Goal: Information Seeking & Learning: Understand process/instructions

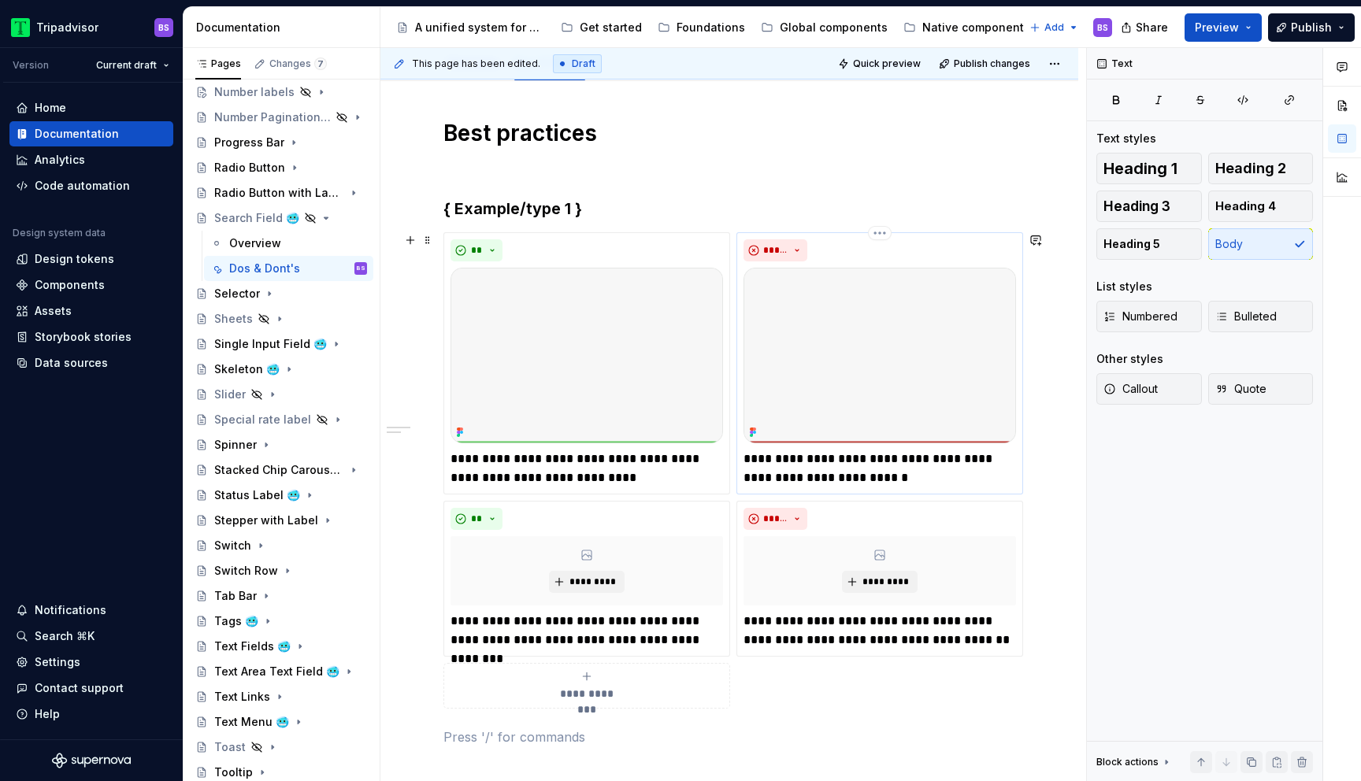
scroll to position [206, 0]
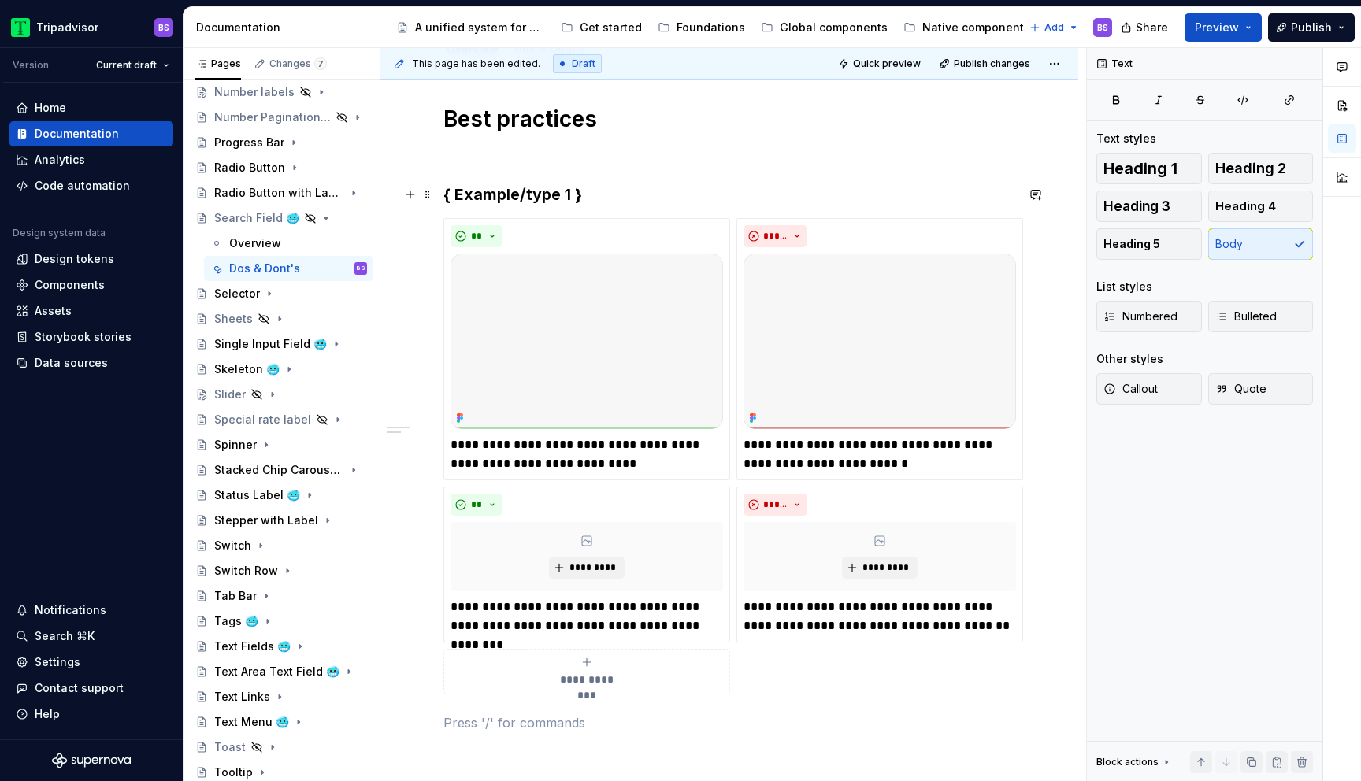
click at [596, 197] on h3 "{ Example/type 1 }" at bounding box center [729, 194] width 572 height 22
type textarea "*"
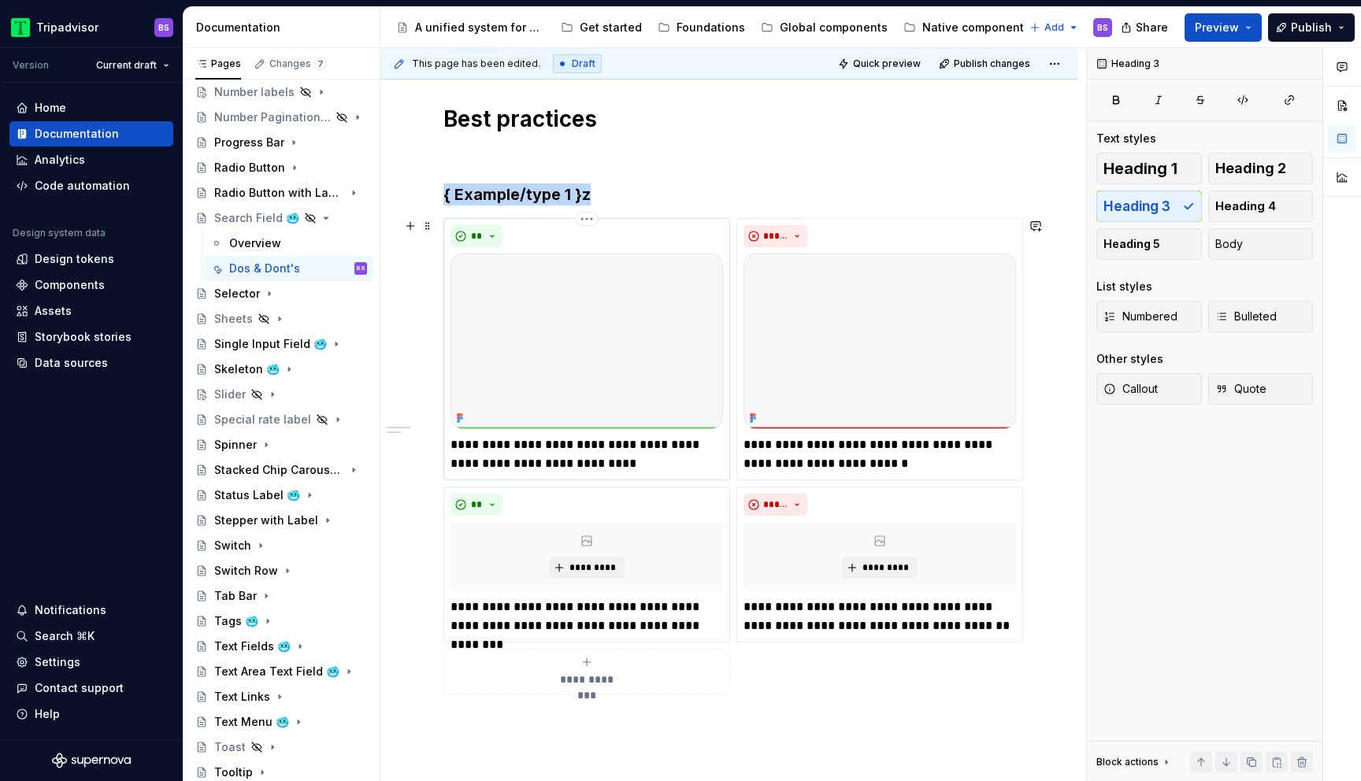
click at [598, 357] on img at bounding box center [586, 342] width 272 height 176
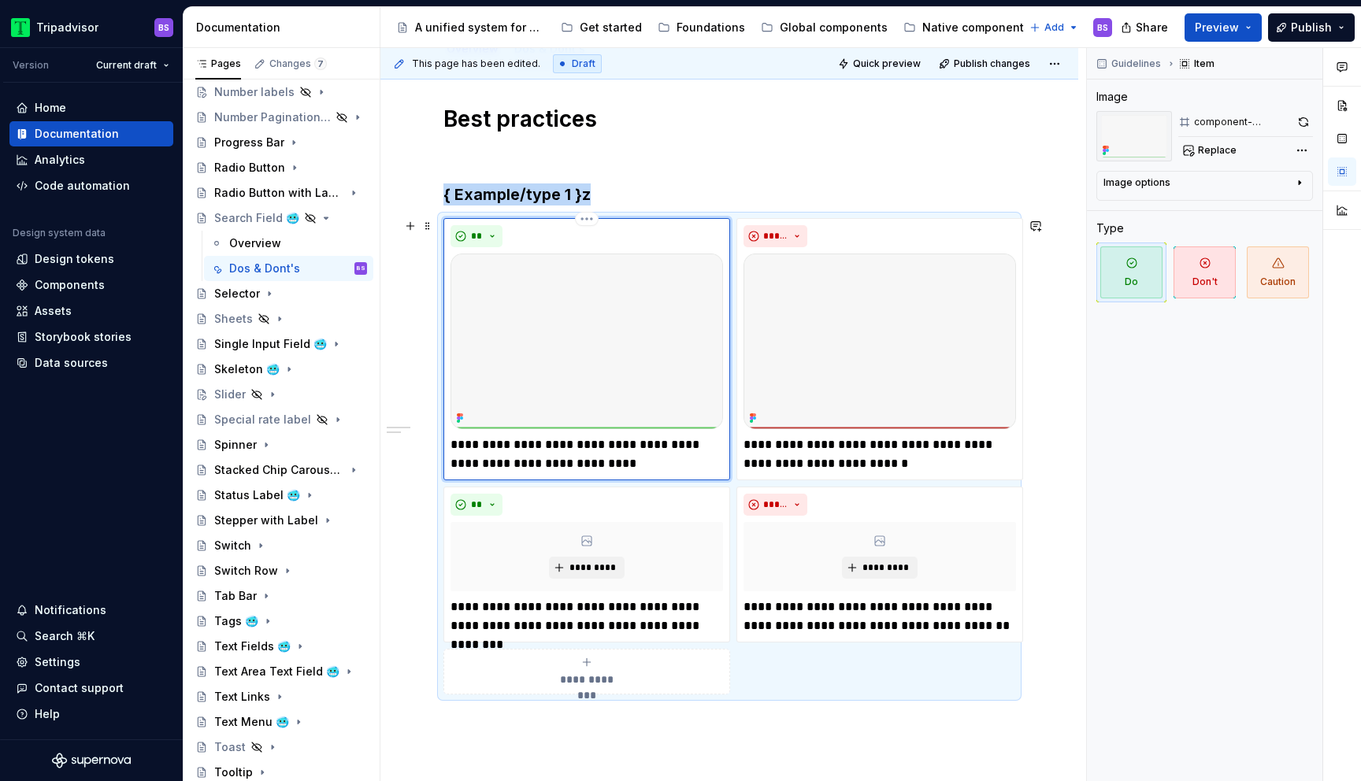
click at [663, 280] on img at bounding box center [586, 342] width 272 height 176
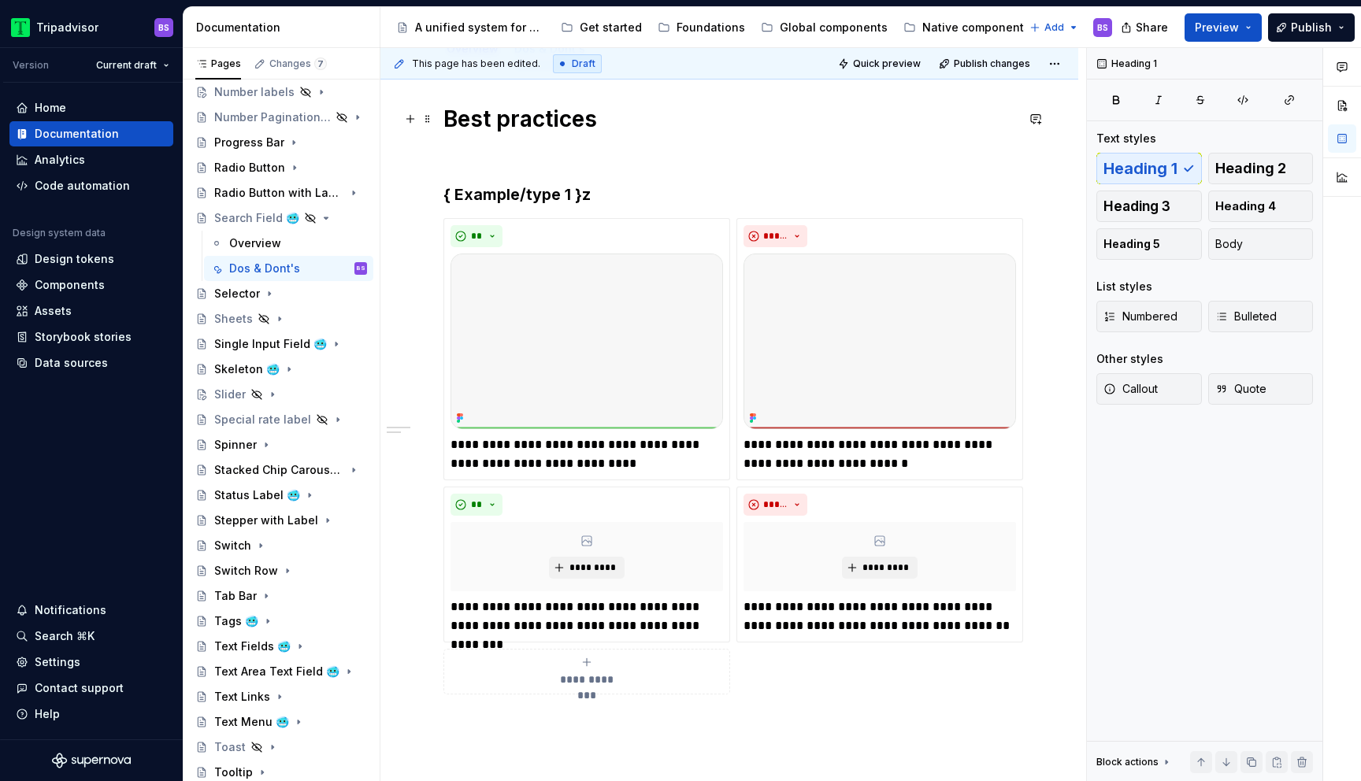
click at [816, 117] on h1 "Best practices" at bounding box center [729, 119] width 572 height 28
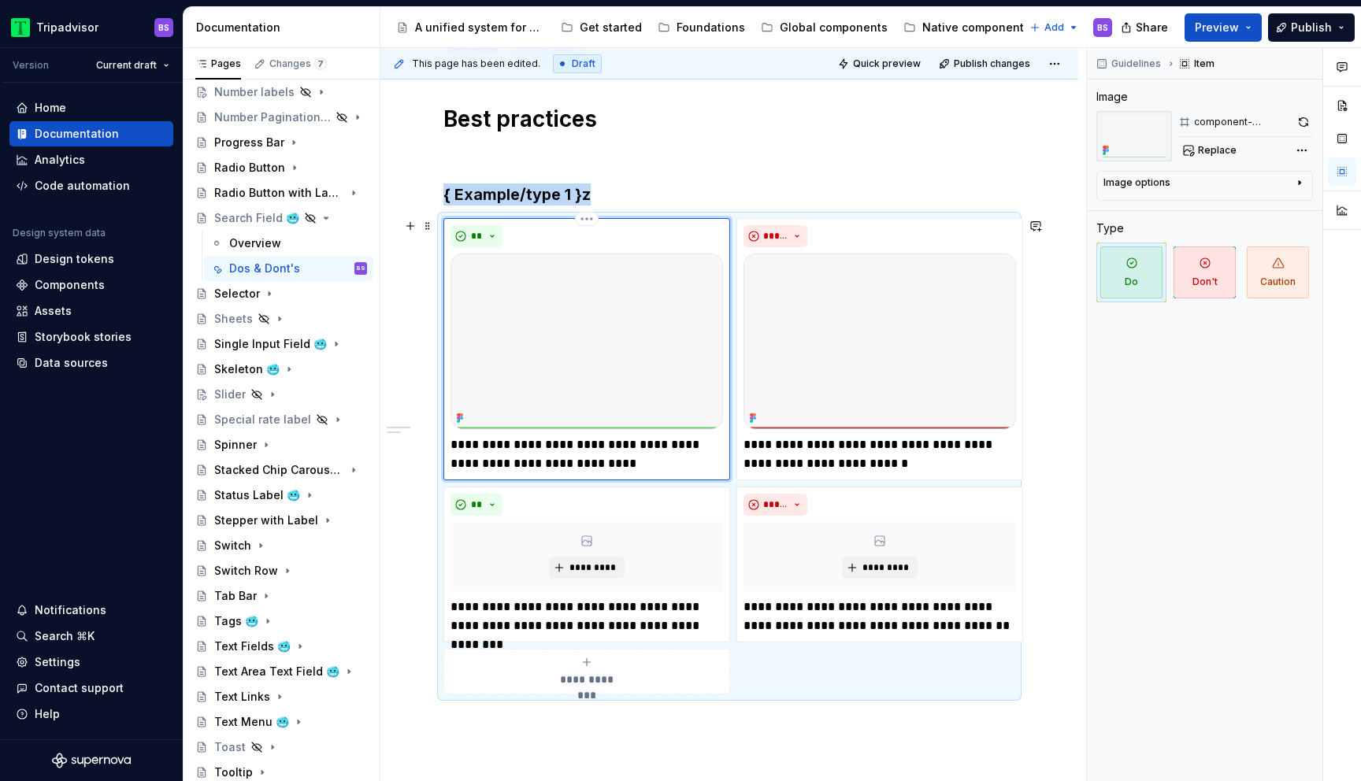
click at [624, 361] on img at bounding box center [586, 342] width 272 height 176
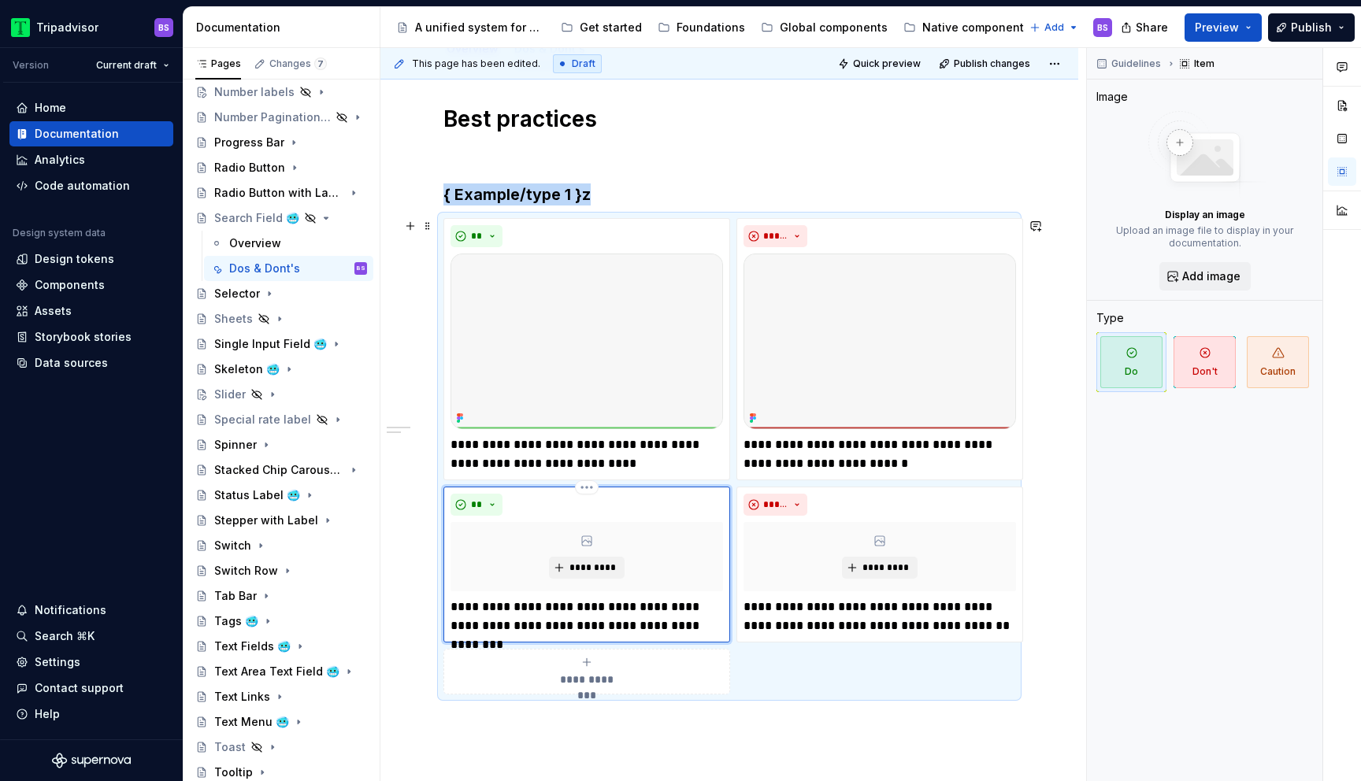
click at [702, 531] on div "*********" at bounding box center [586, 556] width 272 height 69
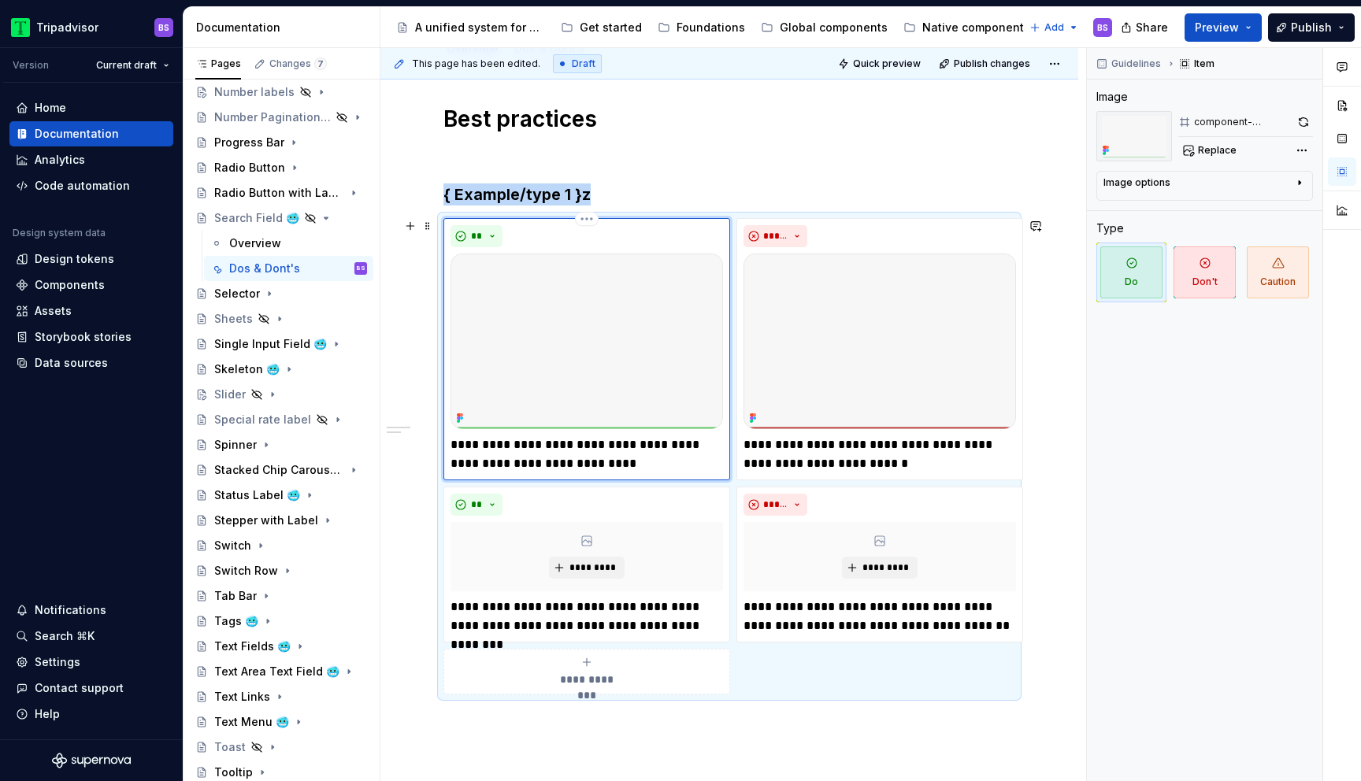
click at [666, 397] on img at bounding box center [586, 342] width 272 height 176
click at [1217, 147] on span "Replace" at bounding box center [1217, 150] width 39 height 13
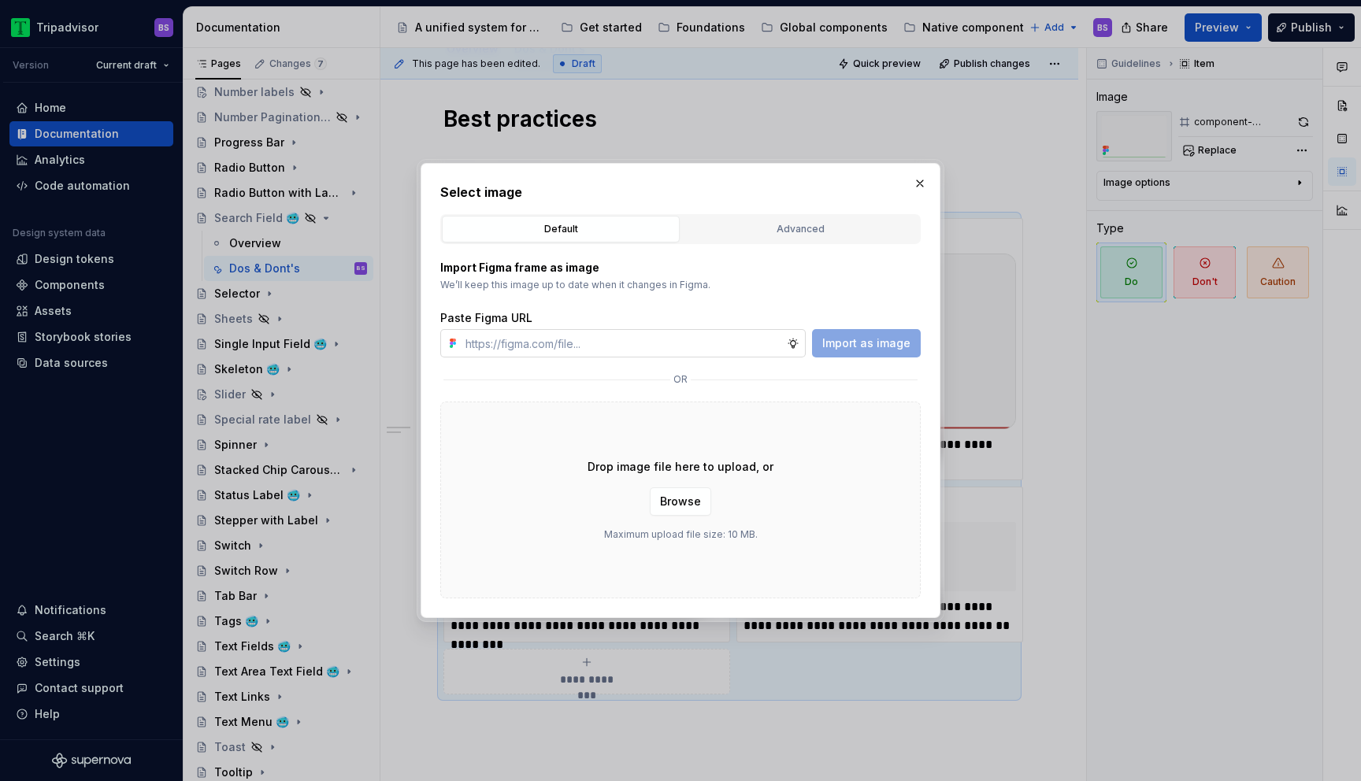
click at [728, 343] on input "text" at bounding box center [623, 343] width 328 height 28
type textarea "*"
click at [558, 345] on input "text" at bounding box center [623, 343] width 328 height 28
paste input "[URL][DOMAIN_NAME]"
type input "[URL][DOMAIN_NAME]"
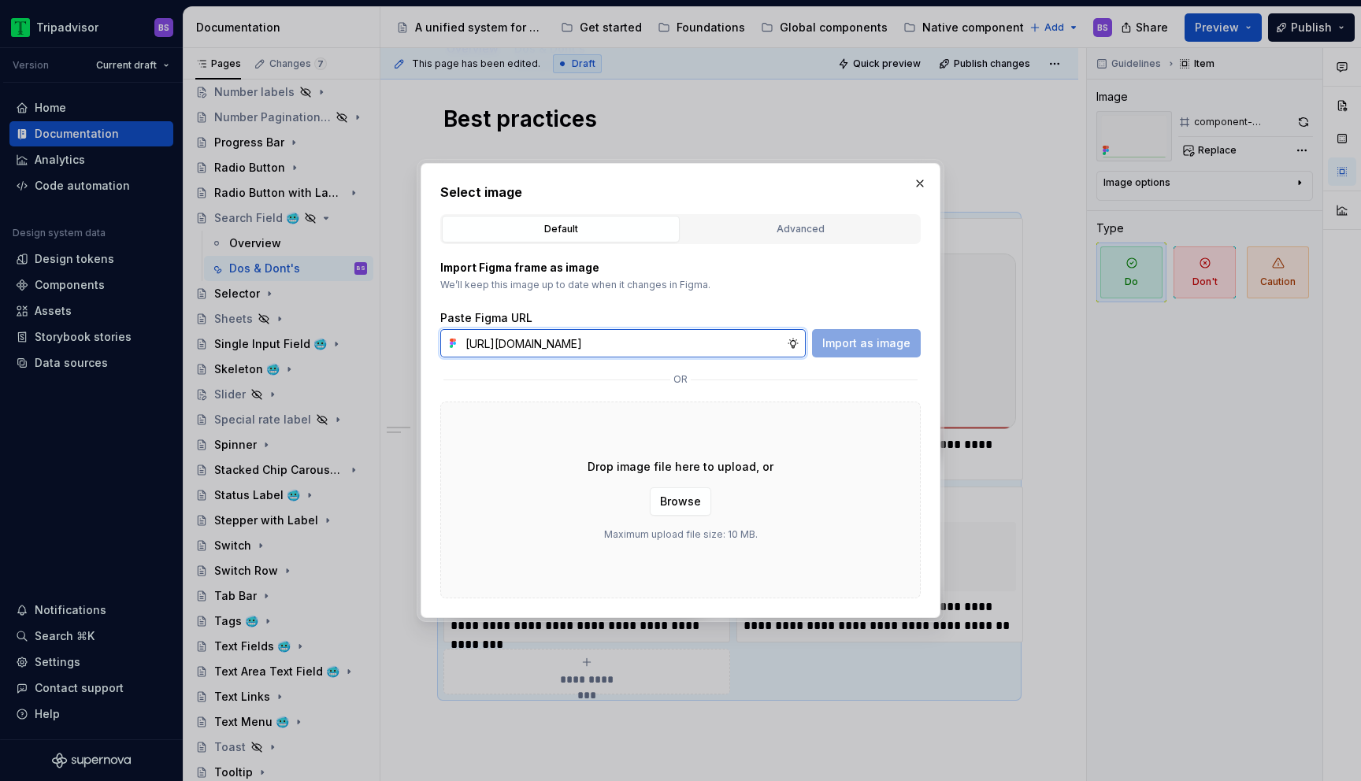
scroll to position [0, 381]
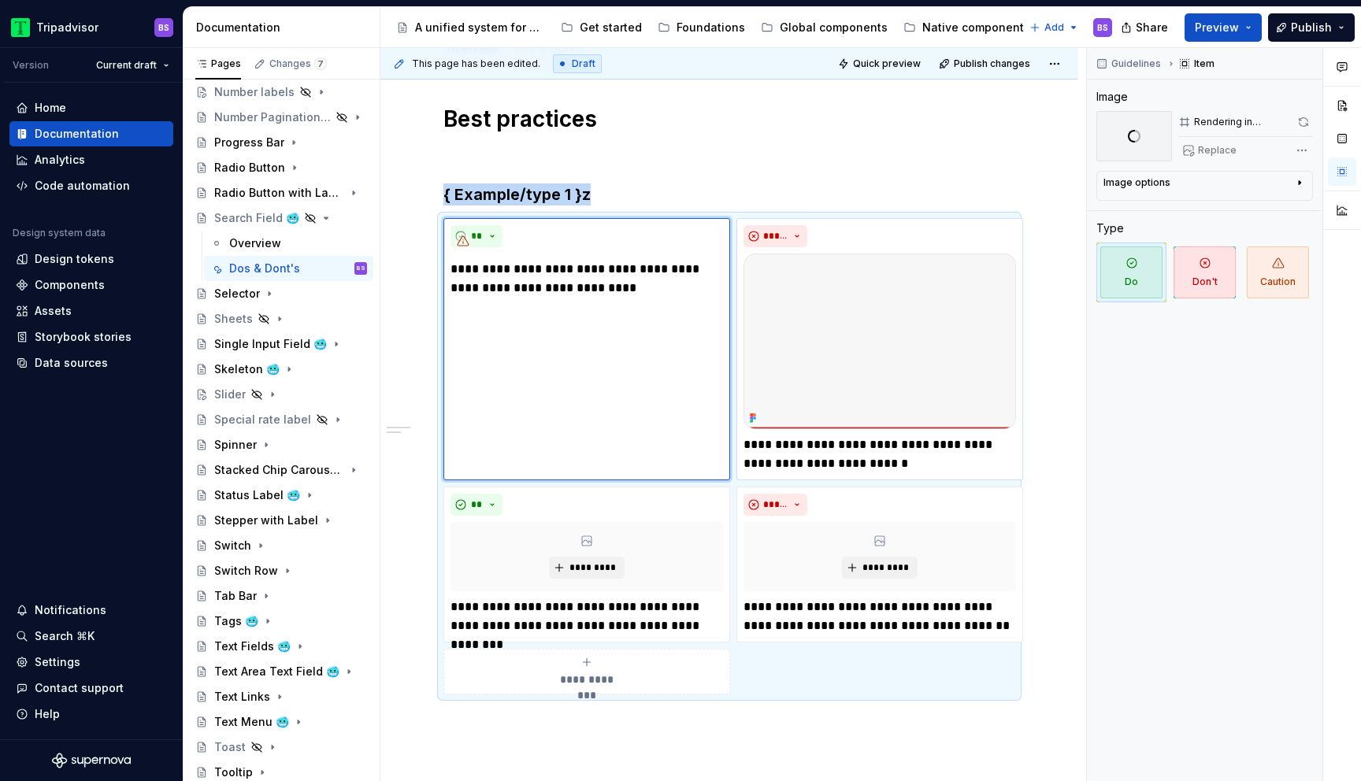
click at [835, 296] on img at bounding box center [879, 342] width 272 height 176
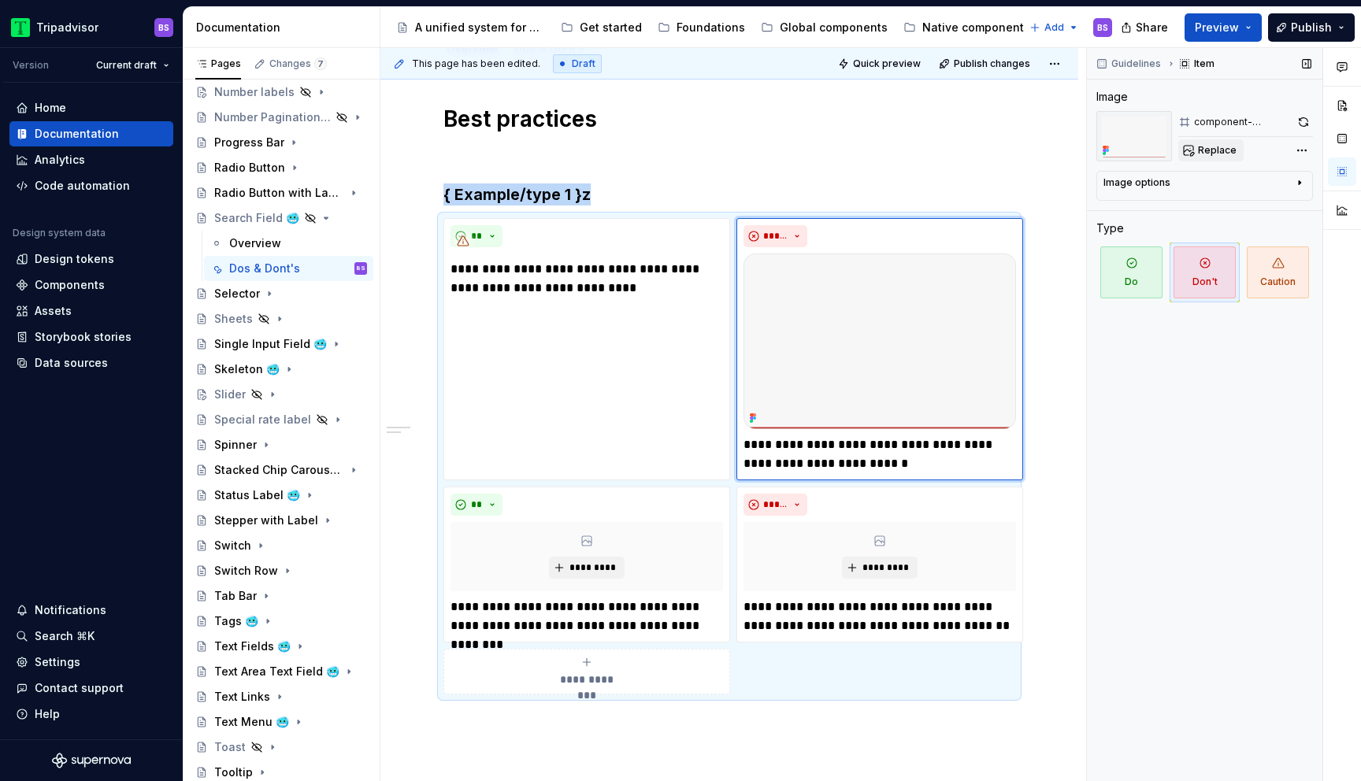
click at [1201, 150] on span "Replace" at bounding box center [1217, 150] width 39 height 13
type textarea "*"
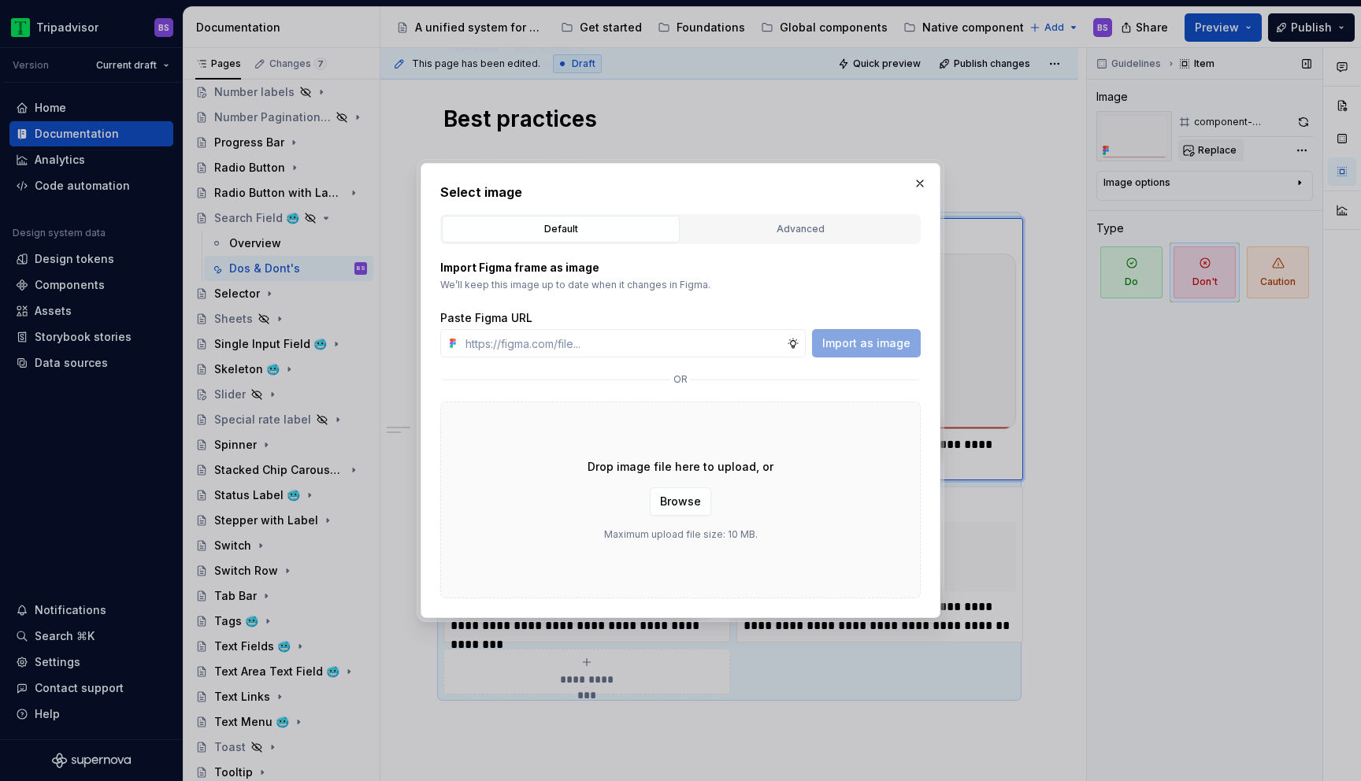
type input "[URL][DOMAIN_NAME]"
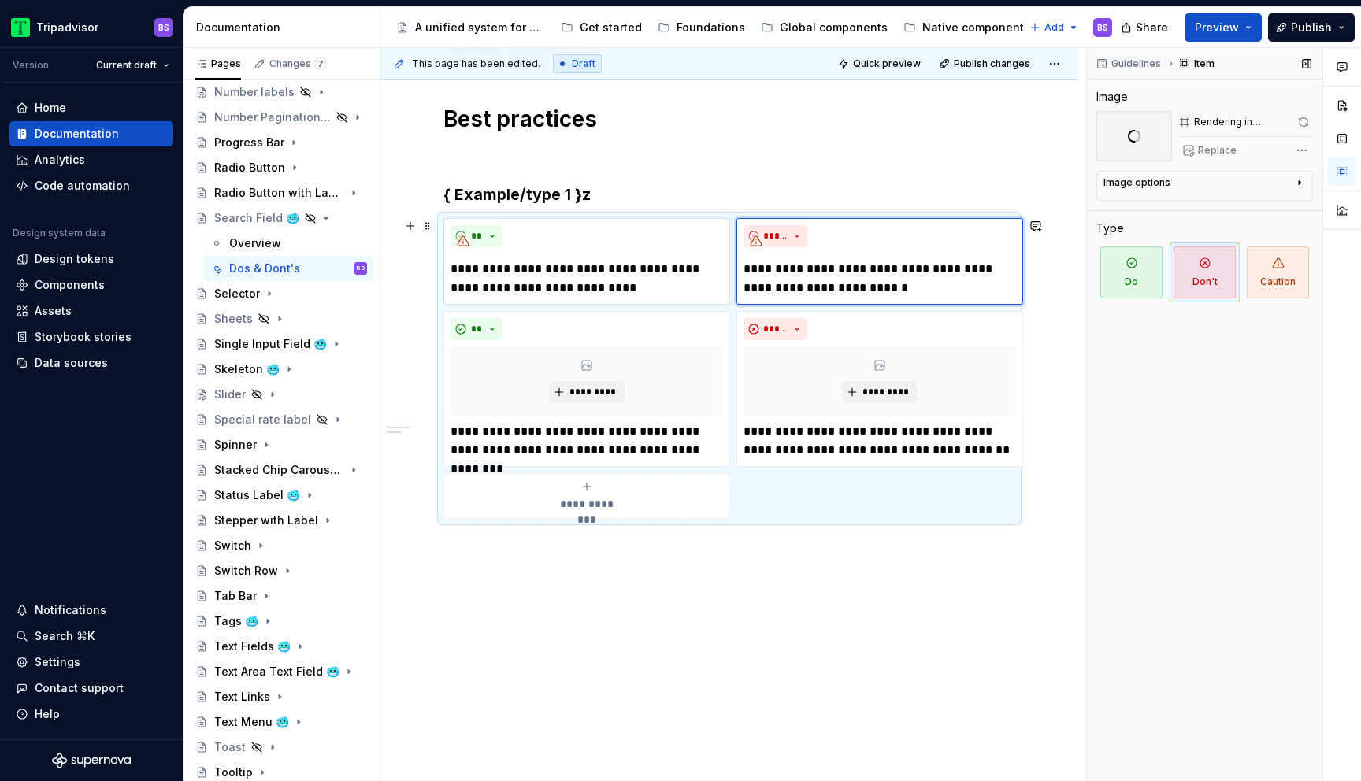
type textarea "*"
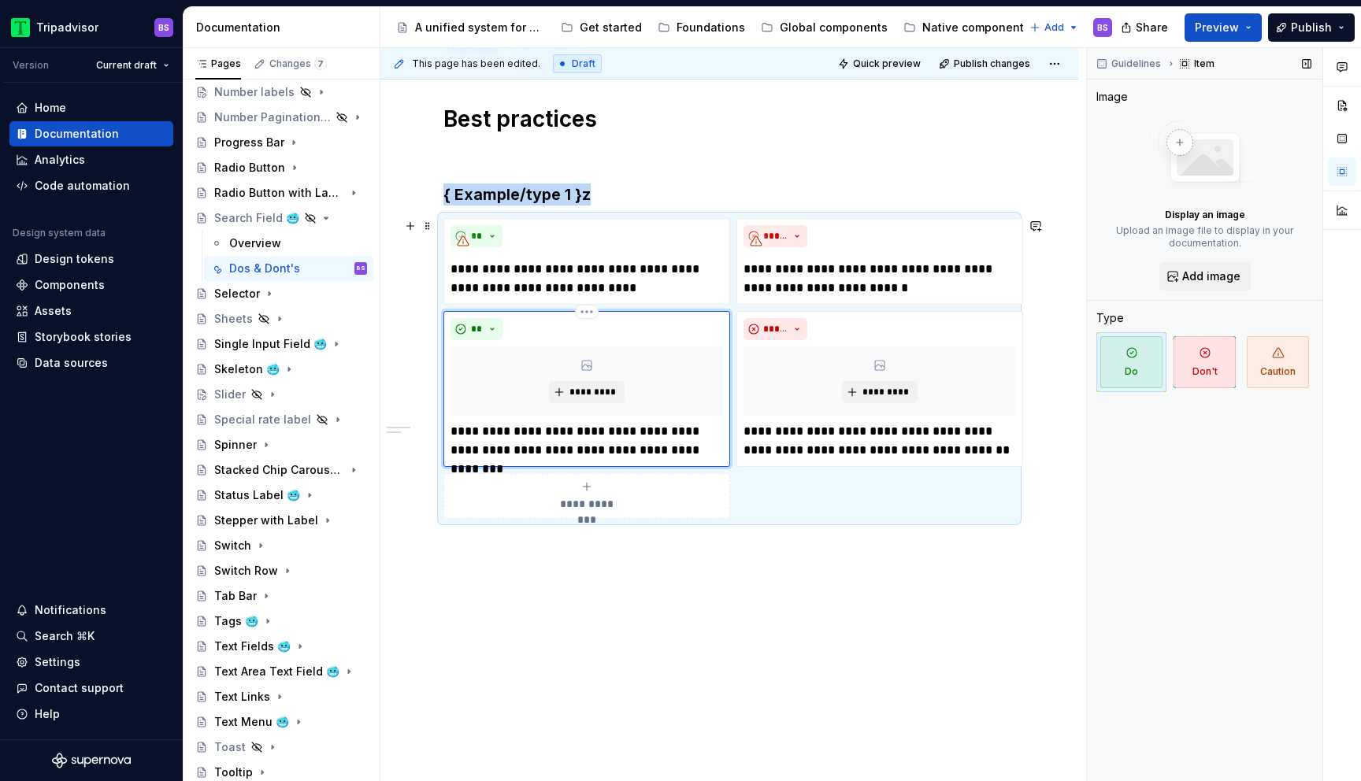
click at [584, 406] on div "*********" at bounding box center [586, 381] width 272 height 69
click at [584, 396] on span "*********" at bounding box center [593, 392] width 48 height 13
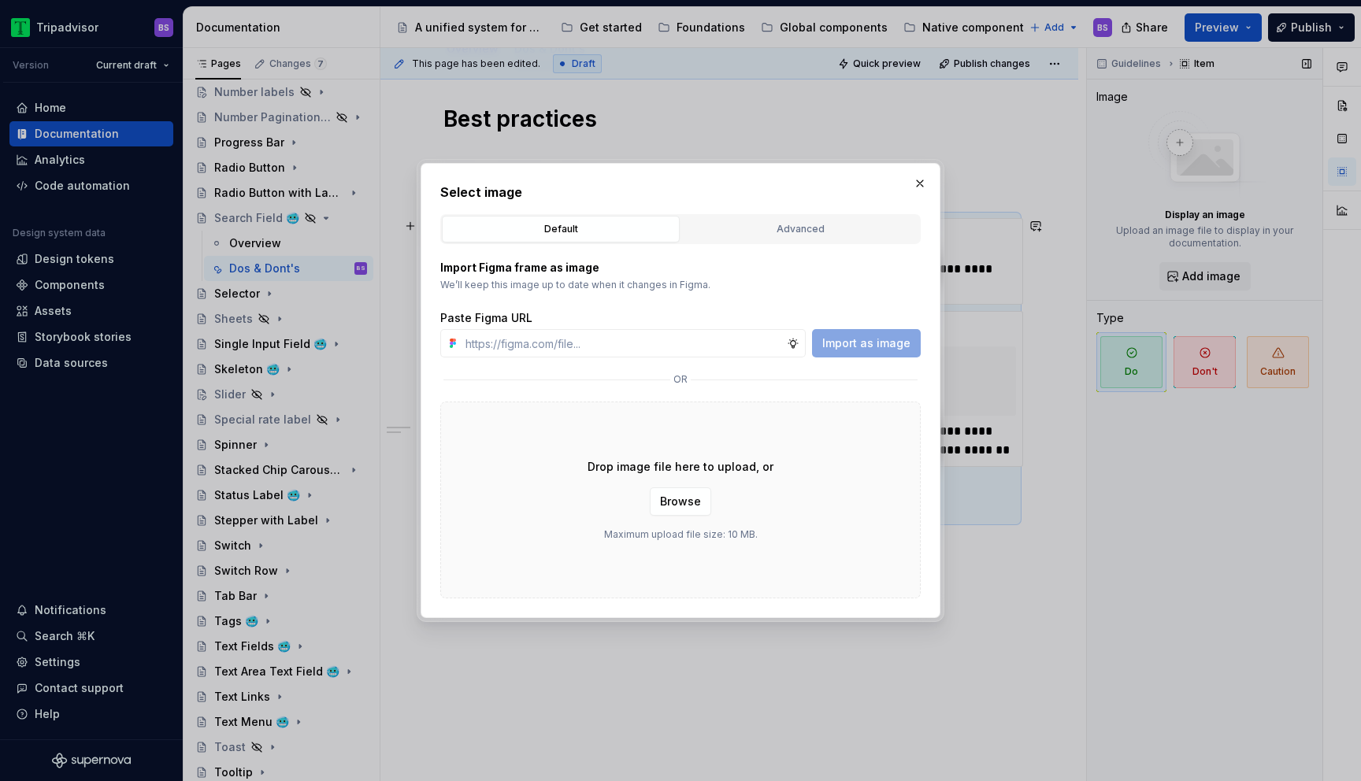
type input "[URL][DOMAIN_NAME]"
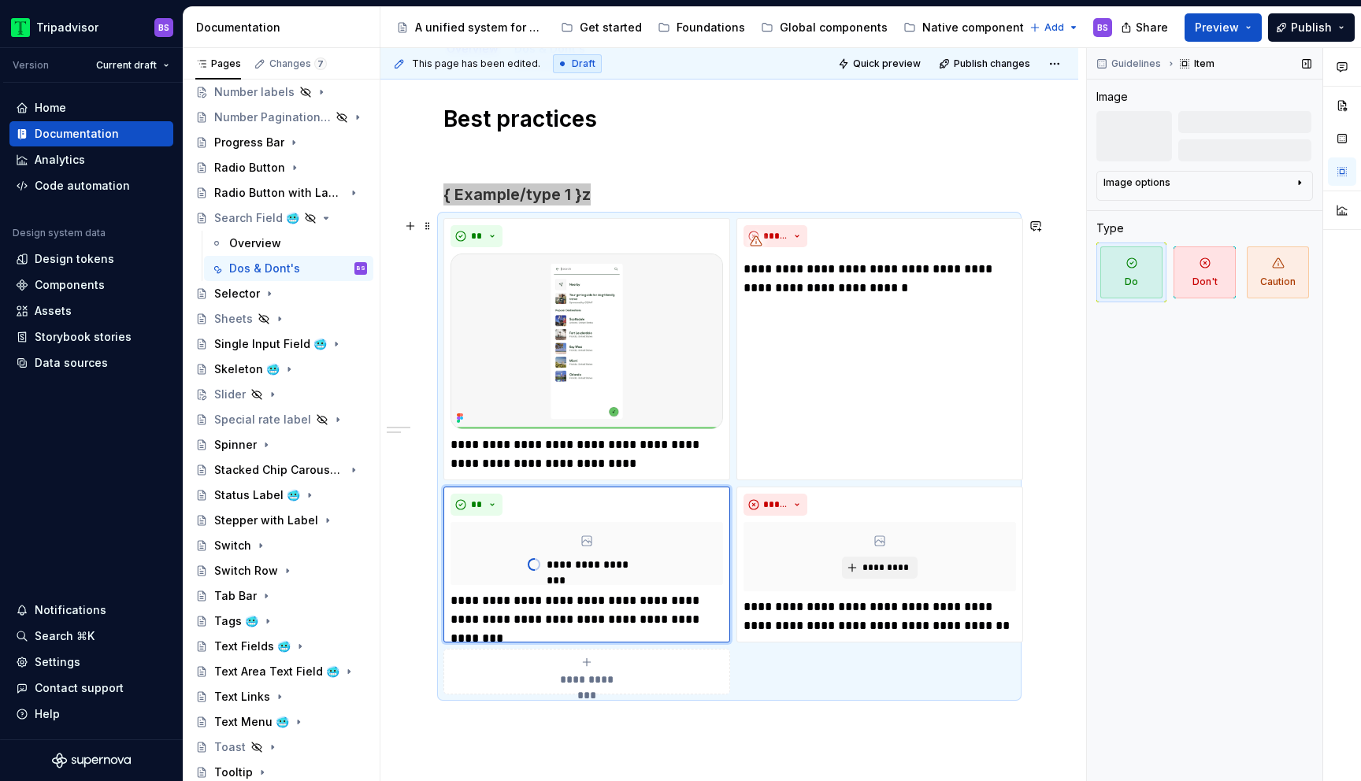
type textarea "*"
click at [867, 564] on span "*********" at bounding box center [886, 567] width 48 height 13
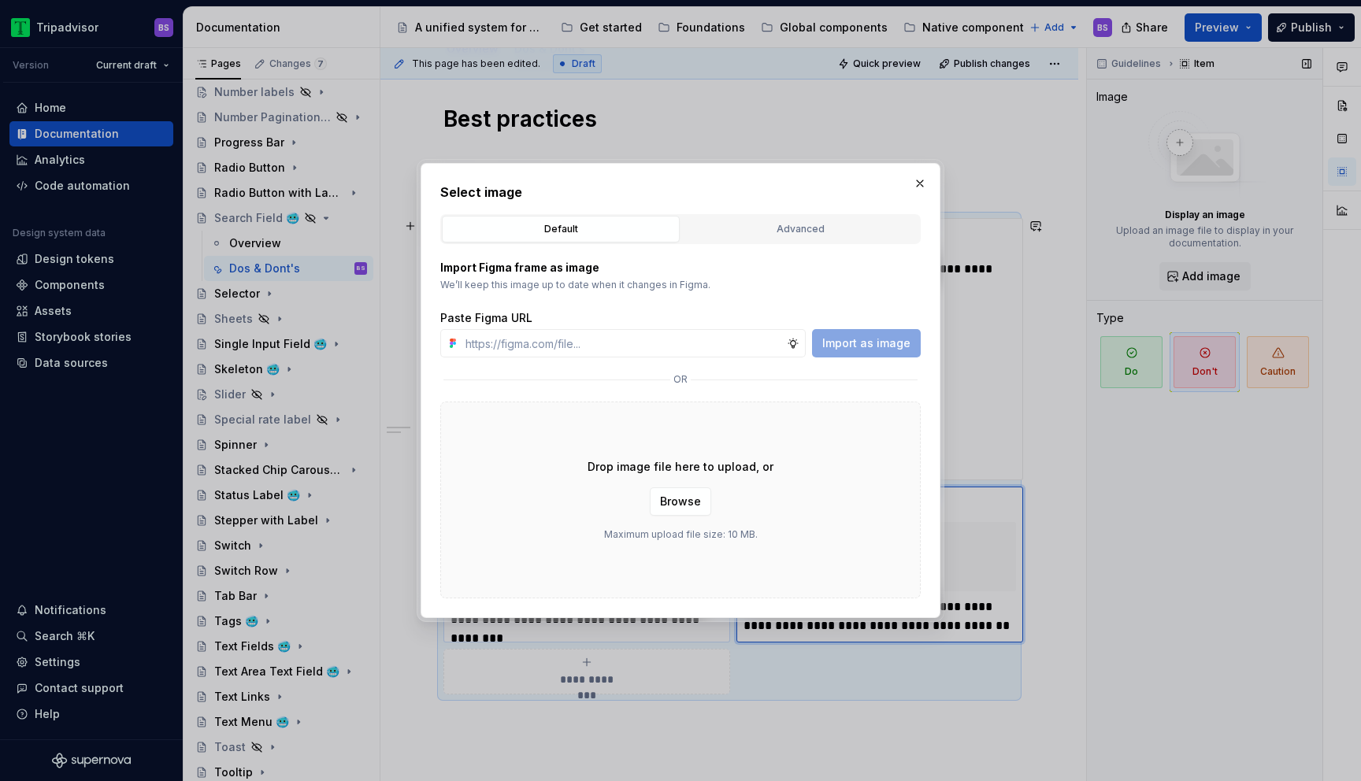
type input "[URL][DOMAIN_NAME]"
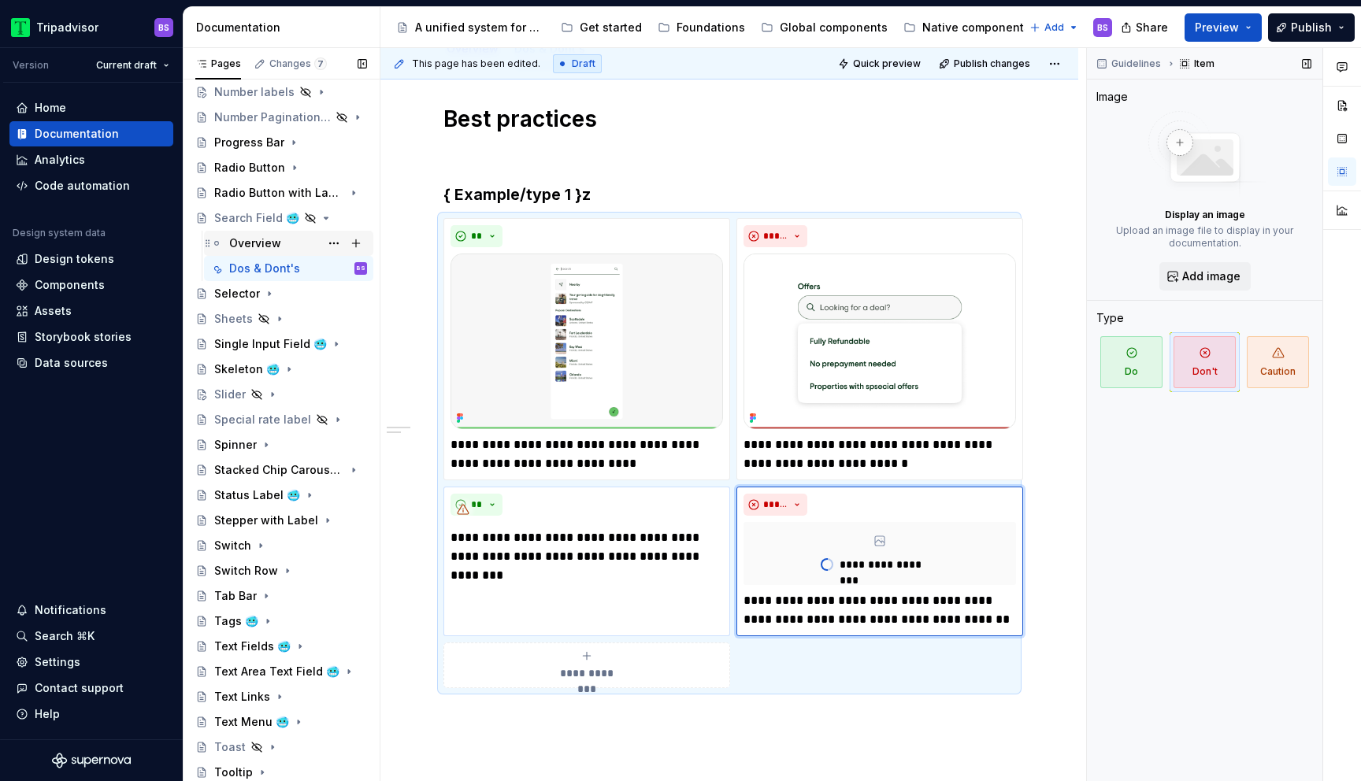
click at [257, 243] on div "Overview" at bounding box center [255, 243] width 52 height 16
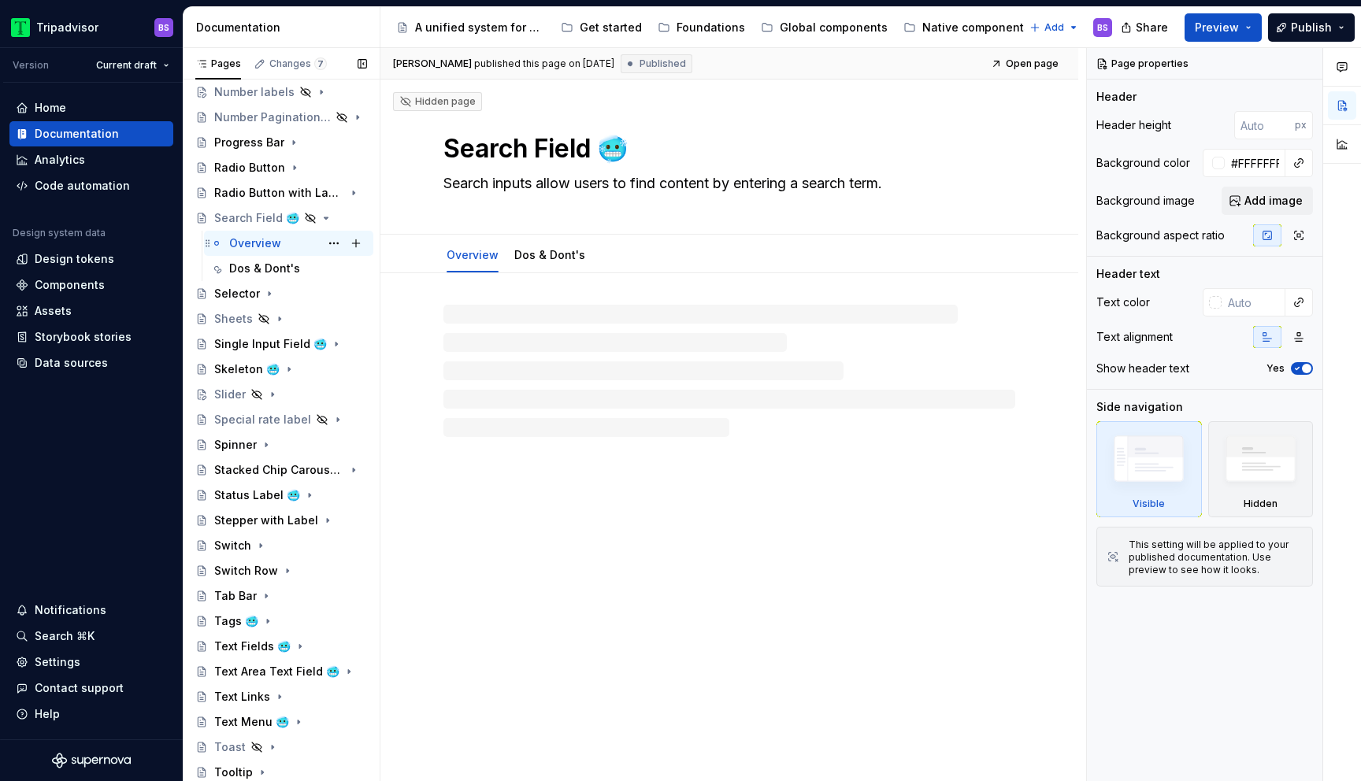
click at [825, 436] on div at bounding box center [729, 371] width 572 height 132
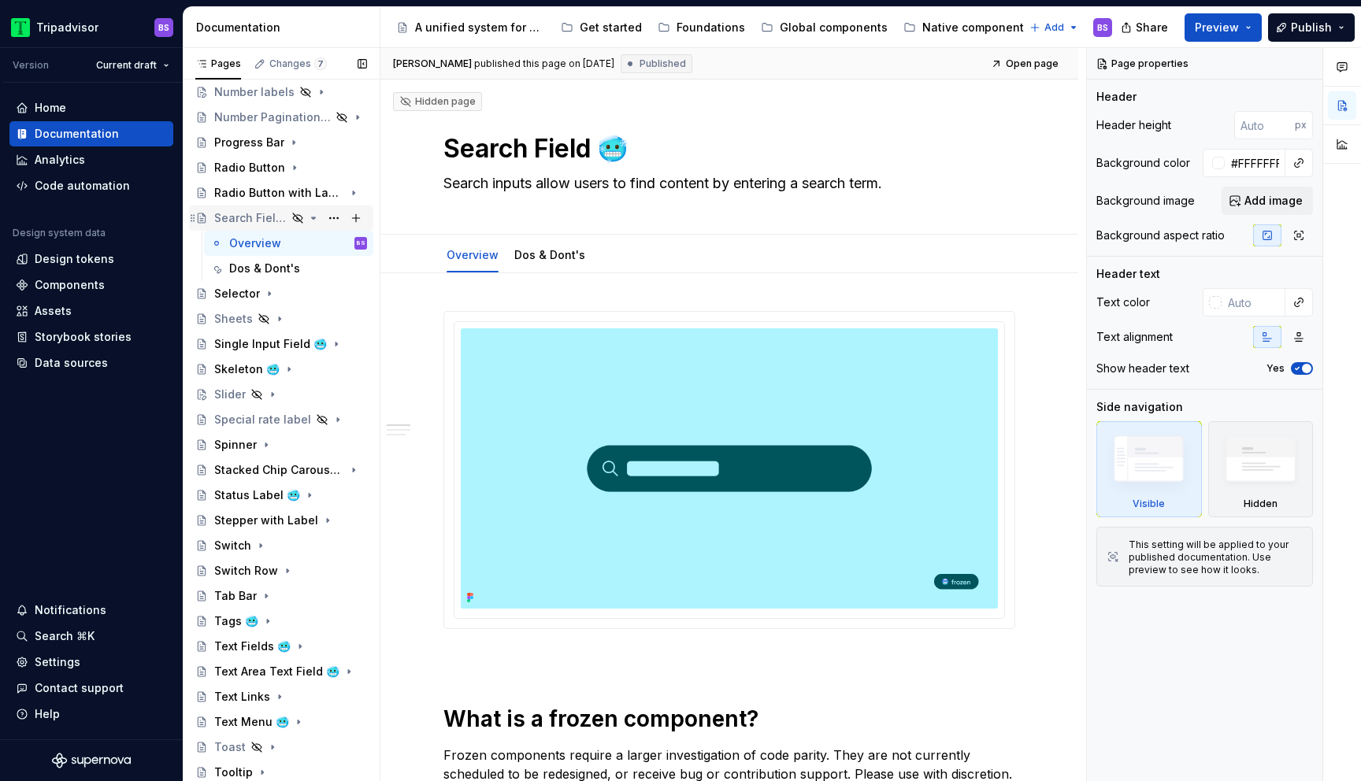
click at [311, 219] on icon "Page tree" at bounding box center [313, 218] width 13 height 13
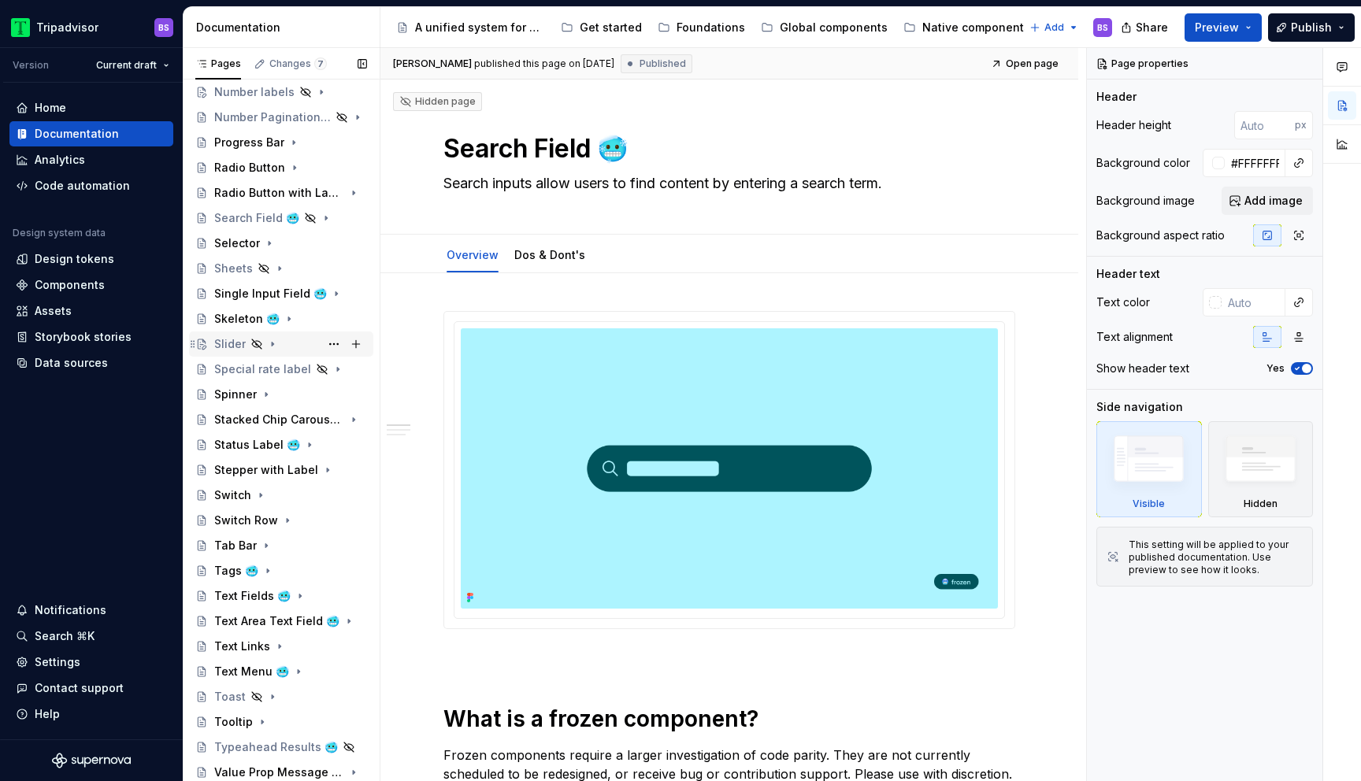
click at [288, 335] on div "Slider" at bounding box center [290, 344] width 153 height 22
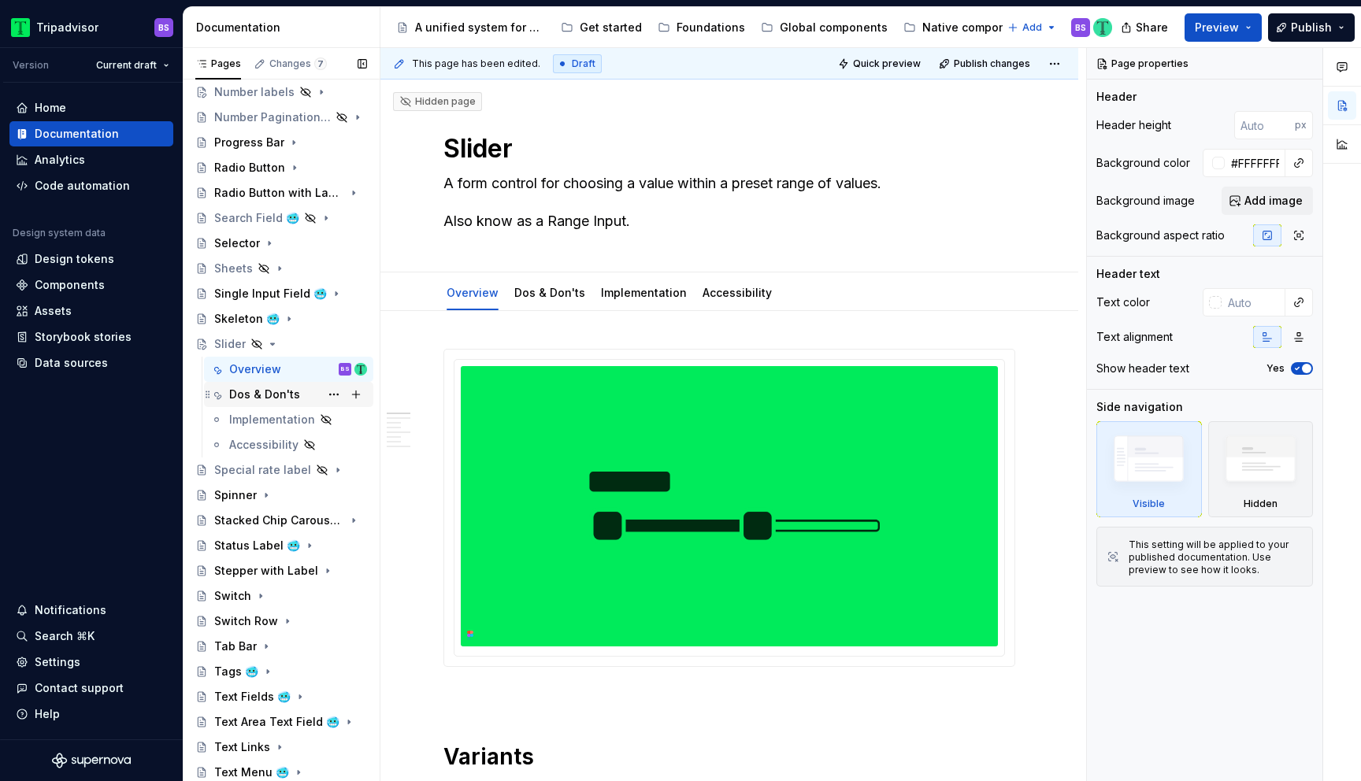
click at [288, 393] on div "Dos & Don'ts" at bounding box center [264, 395] width 71 height 16
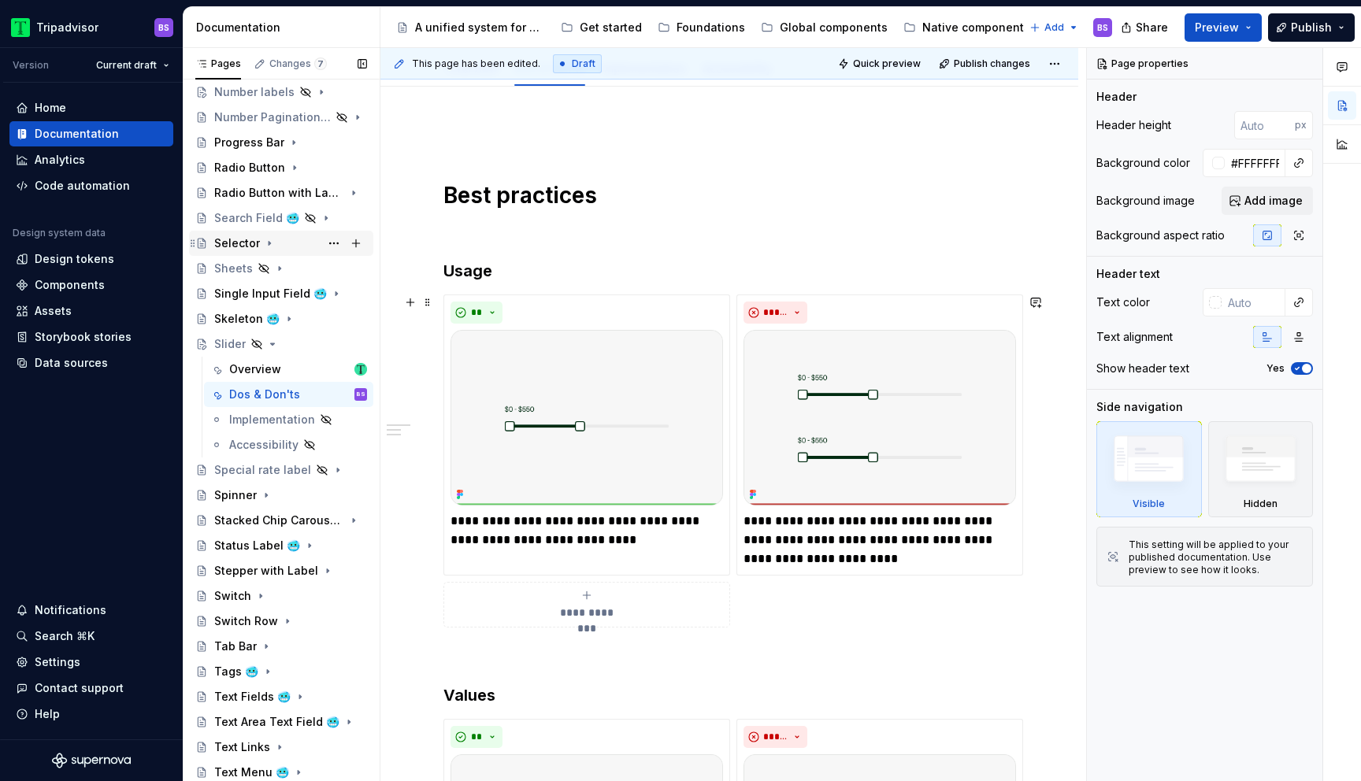
scroll to position [165, 0]
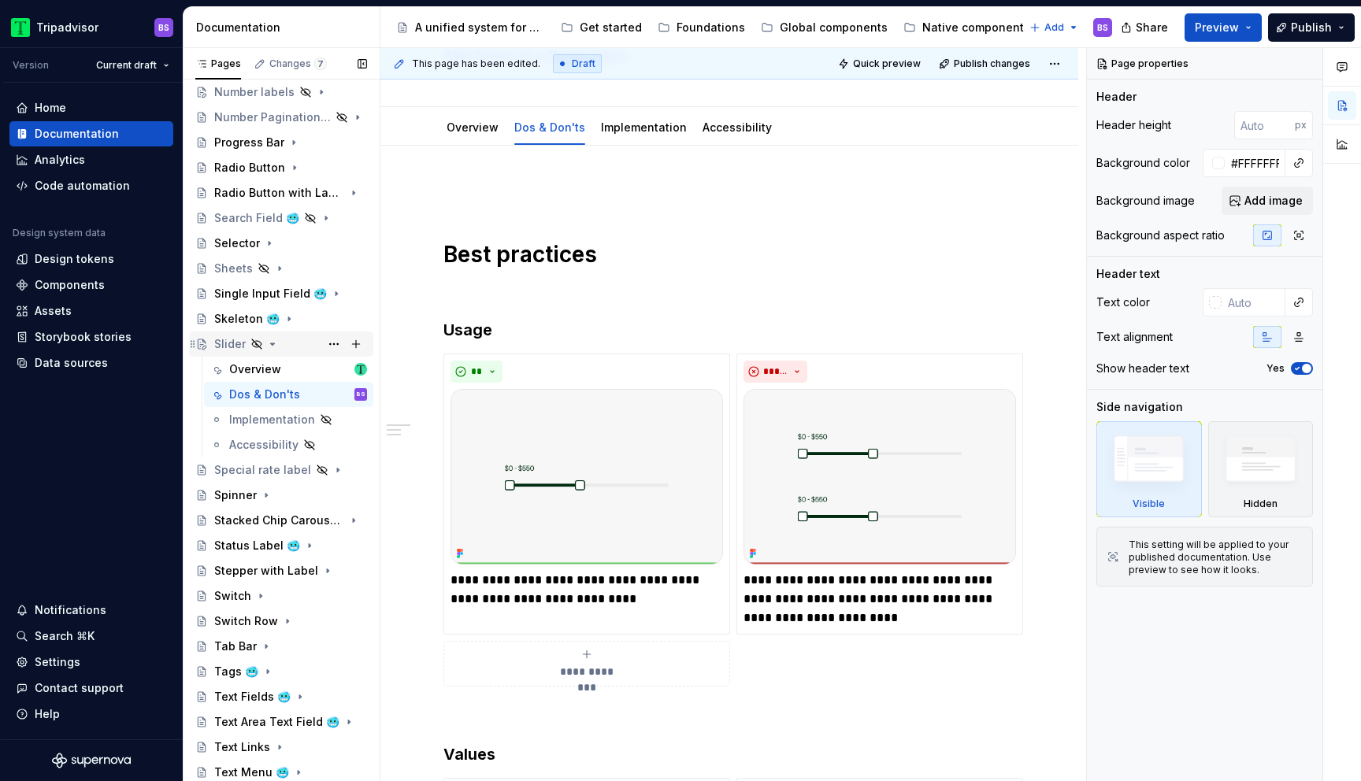
click at [270, 338] on icon "Page tree" at bounding box center [272, 344] width 13 height 13
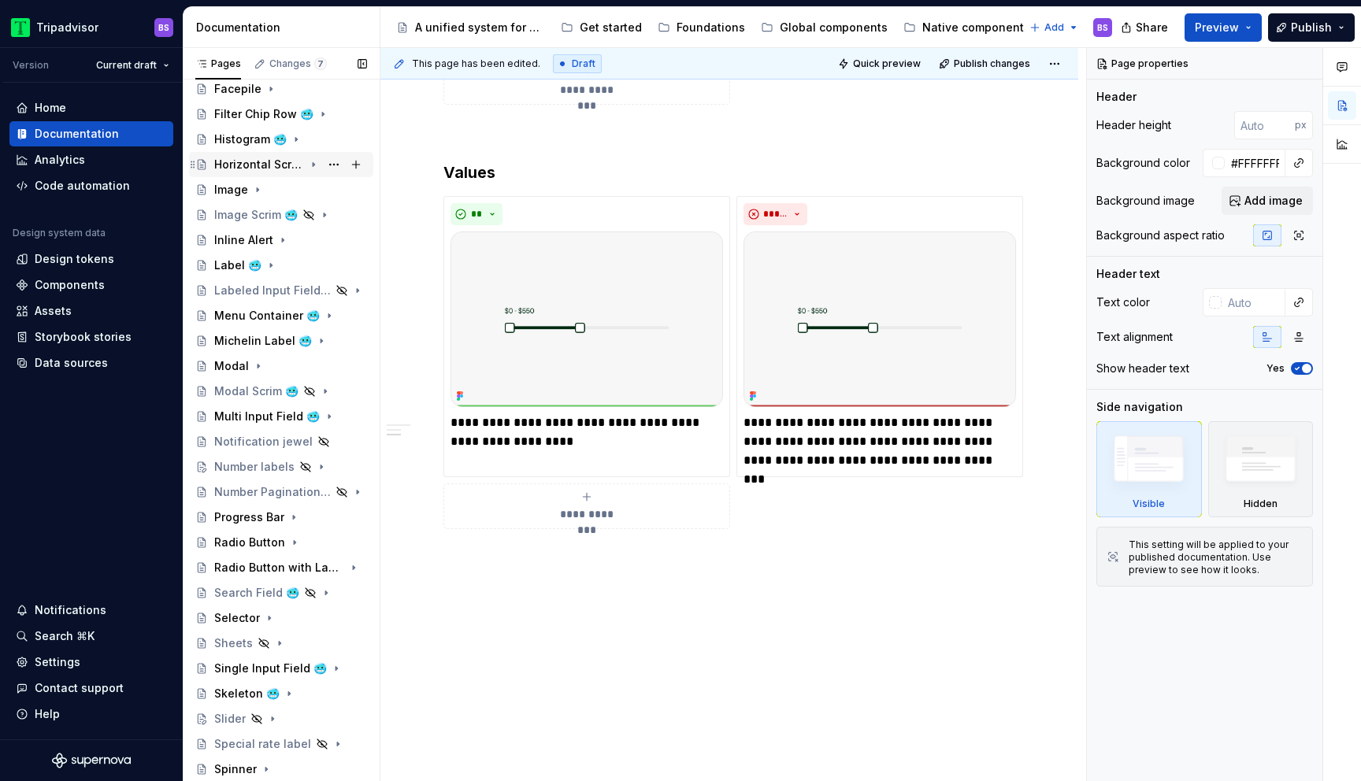
scroll to position [647, 0]
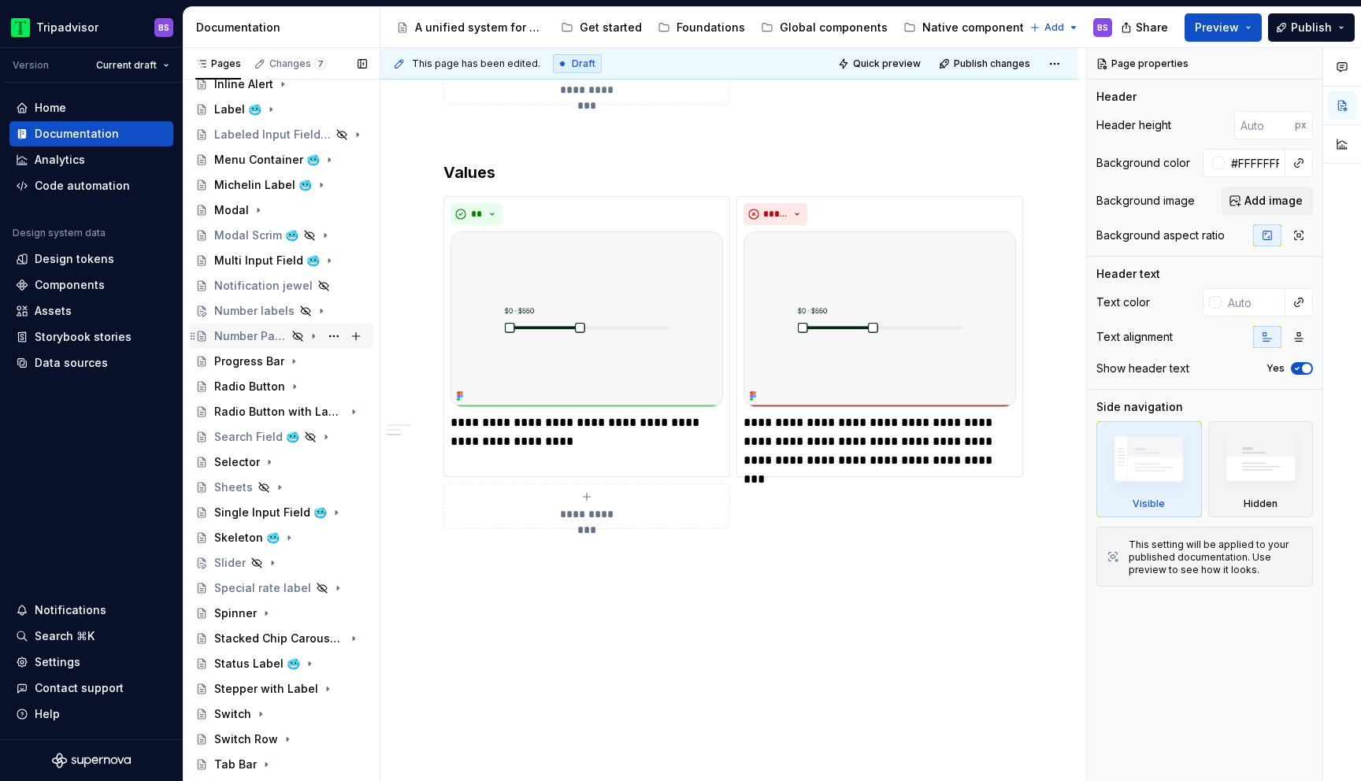
click at [250, 339] on div "Number Pagination 🥶" at bounding box center [250, 336] width 72 height 16
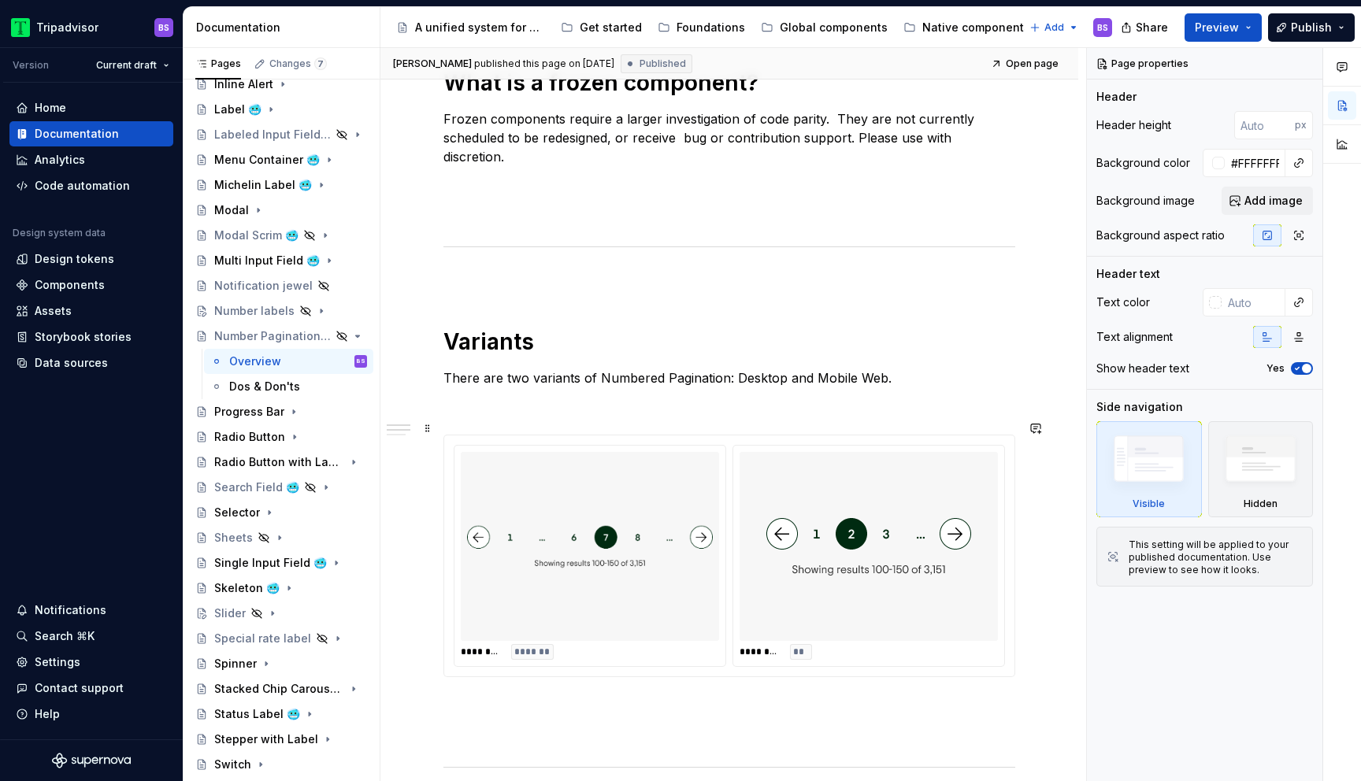
scroll to position [646, 0]
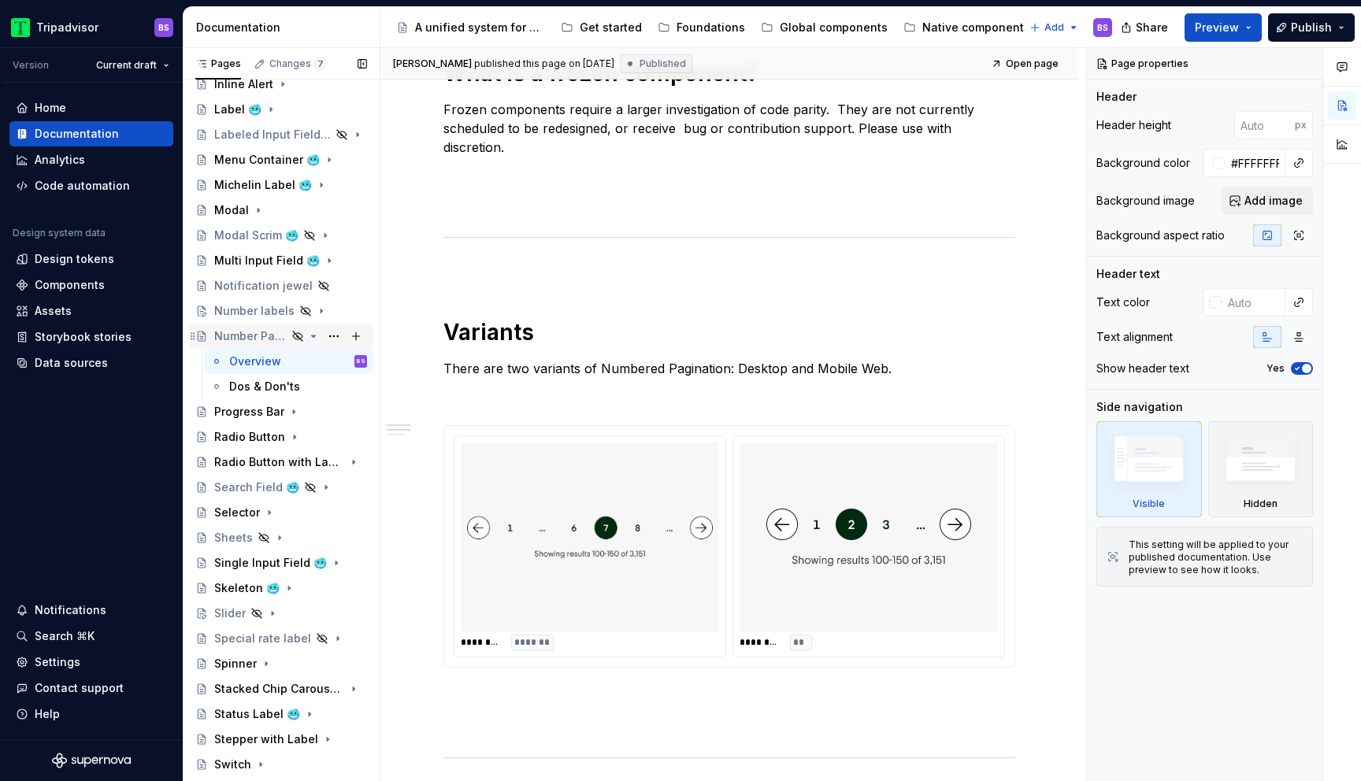
click at [317, 335] on icon "Page tree" at bounding box center [313, 336] width 13 height 13
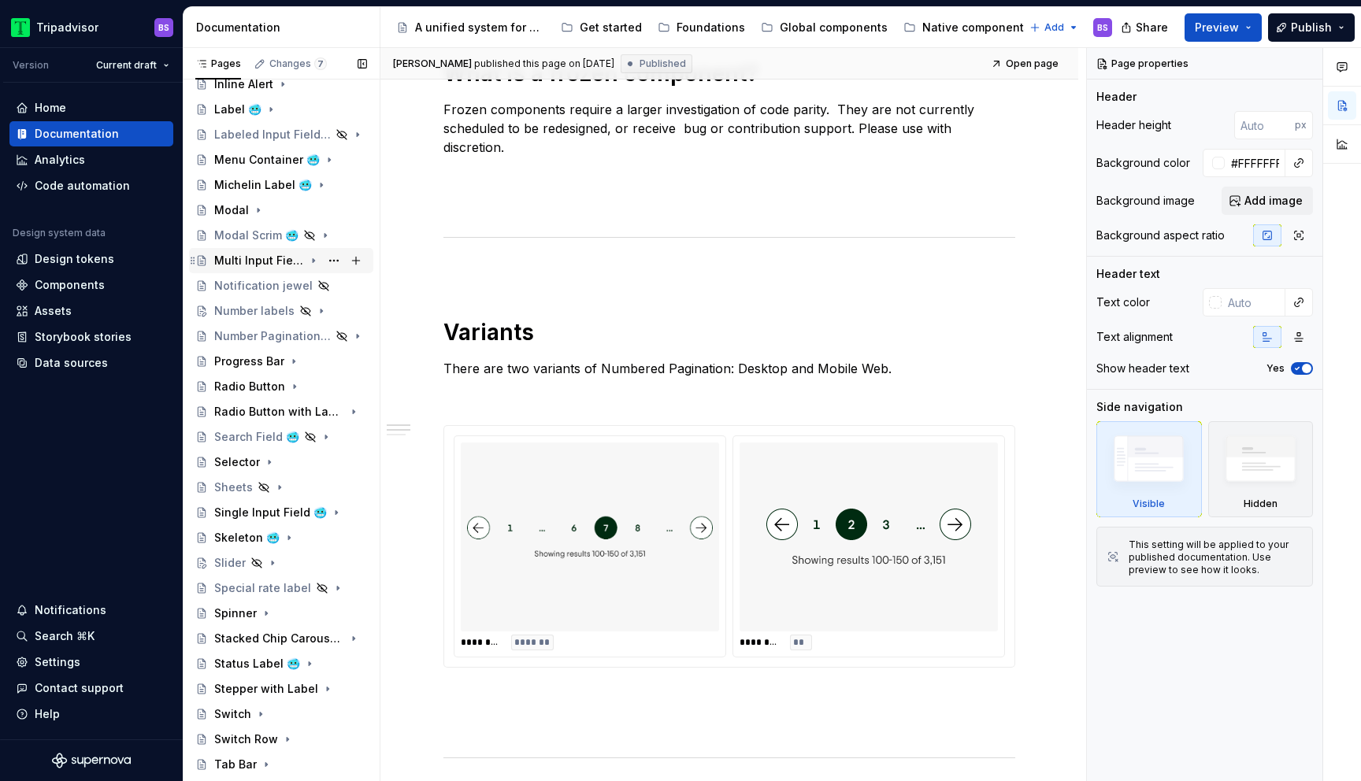
scroll to position [866, 0]
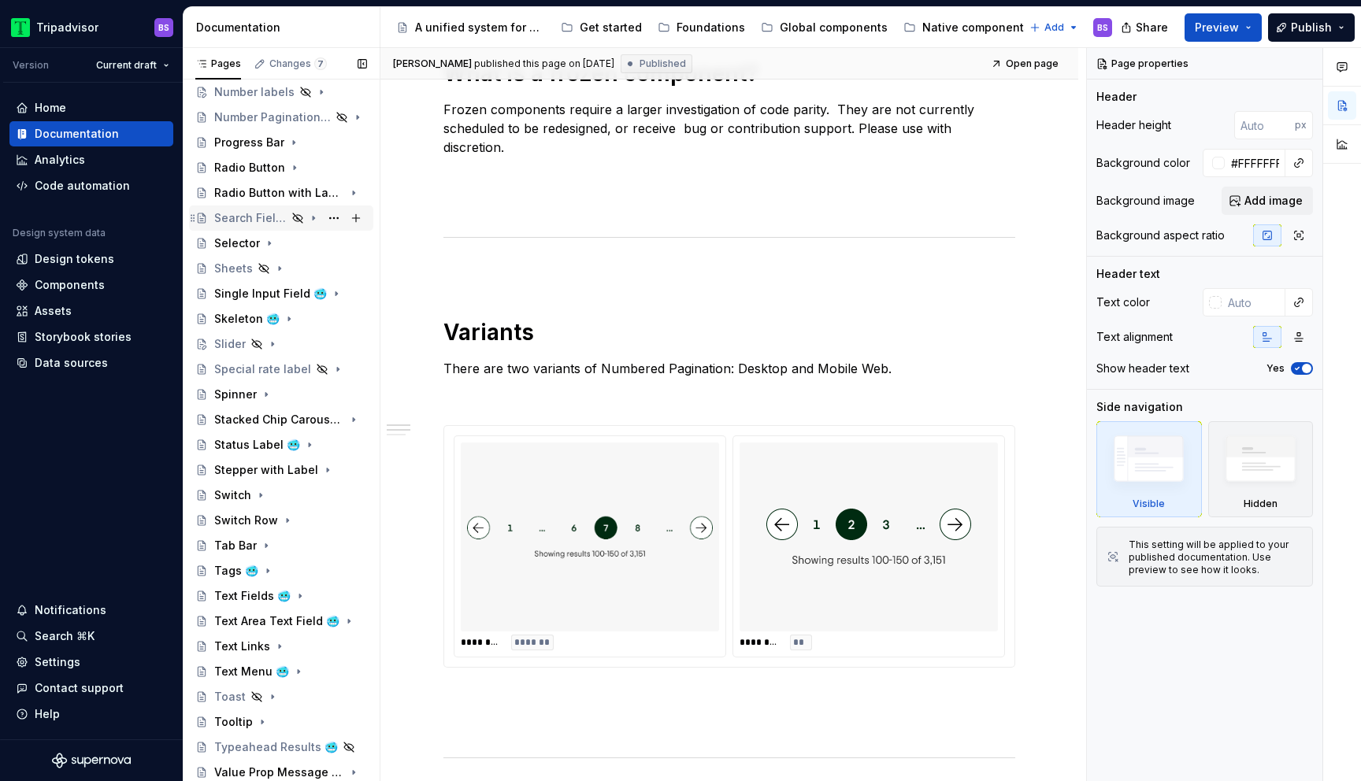
click at [239, 217] on div "Search Field 🥶" at bounding box center [250, 218] width 72 height 16
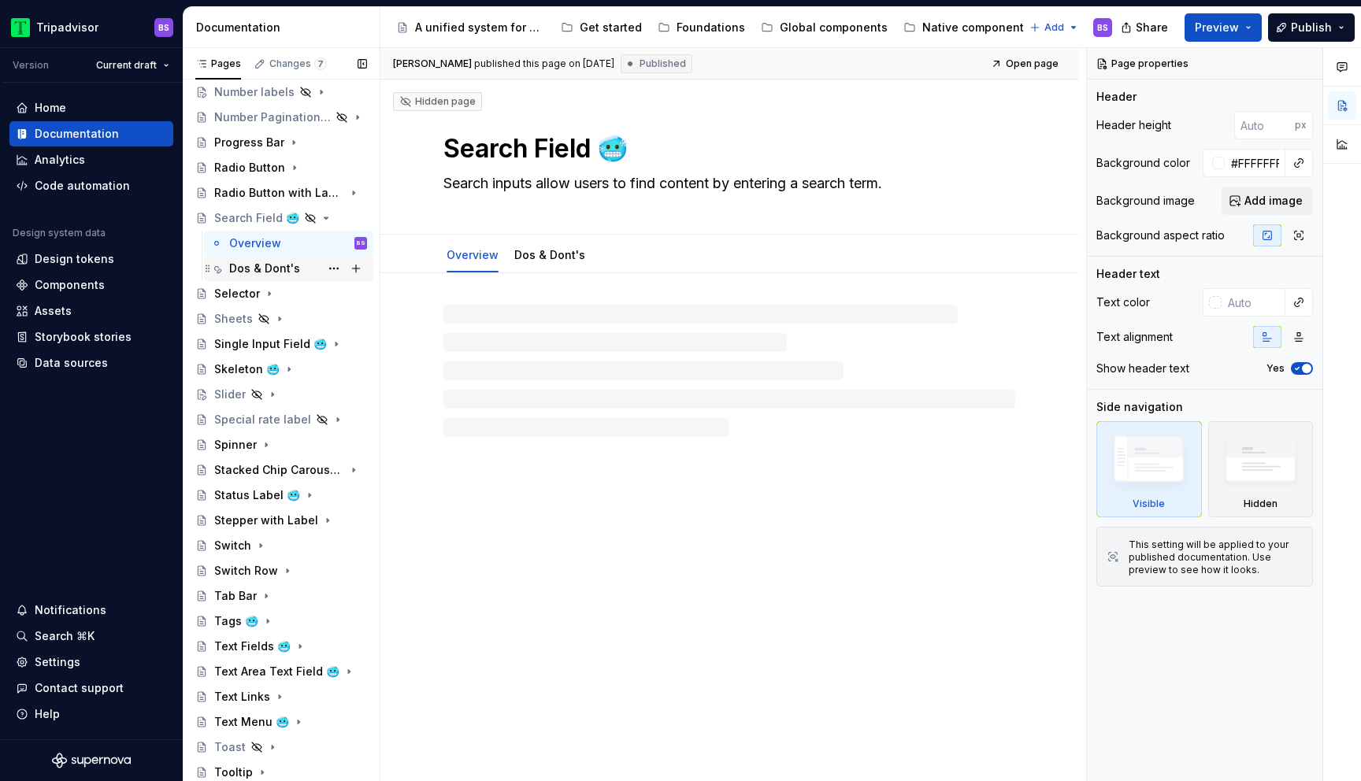
click at [306, 269] on div "Dos & Dont's" at bounding box center [298, 269] width 138 height 22
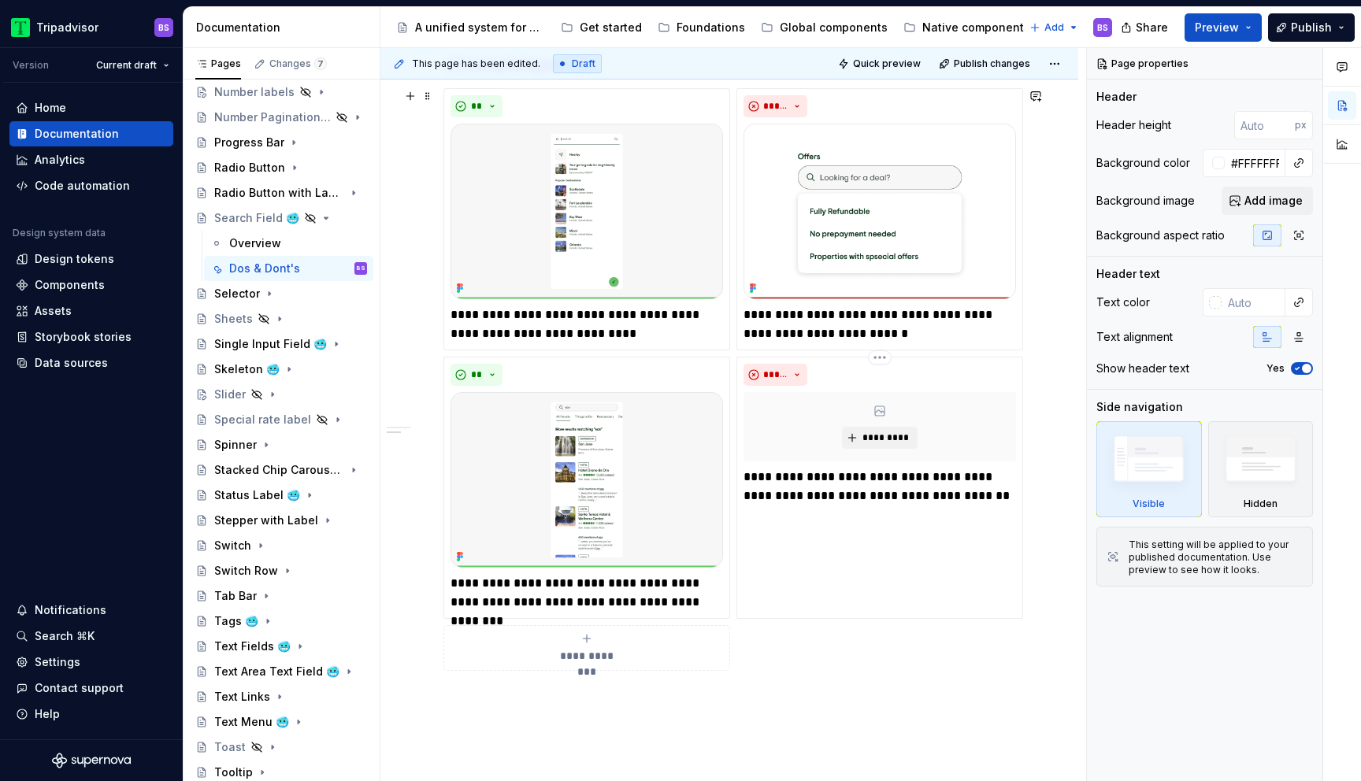
scroll to position [340, 0]
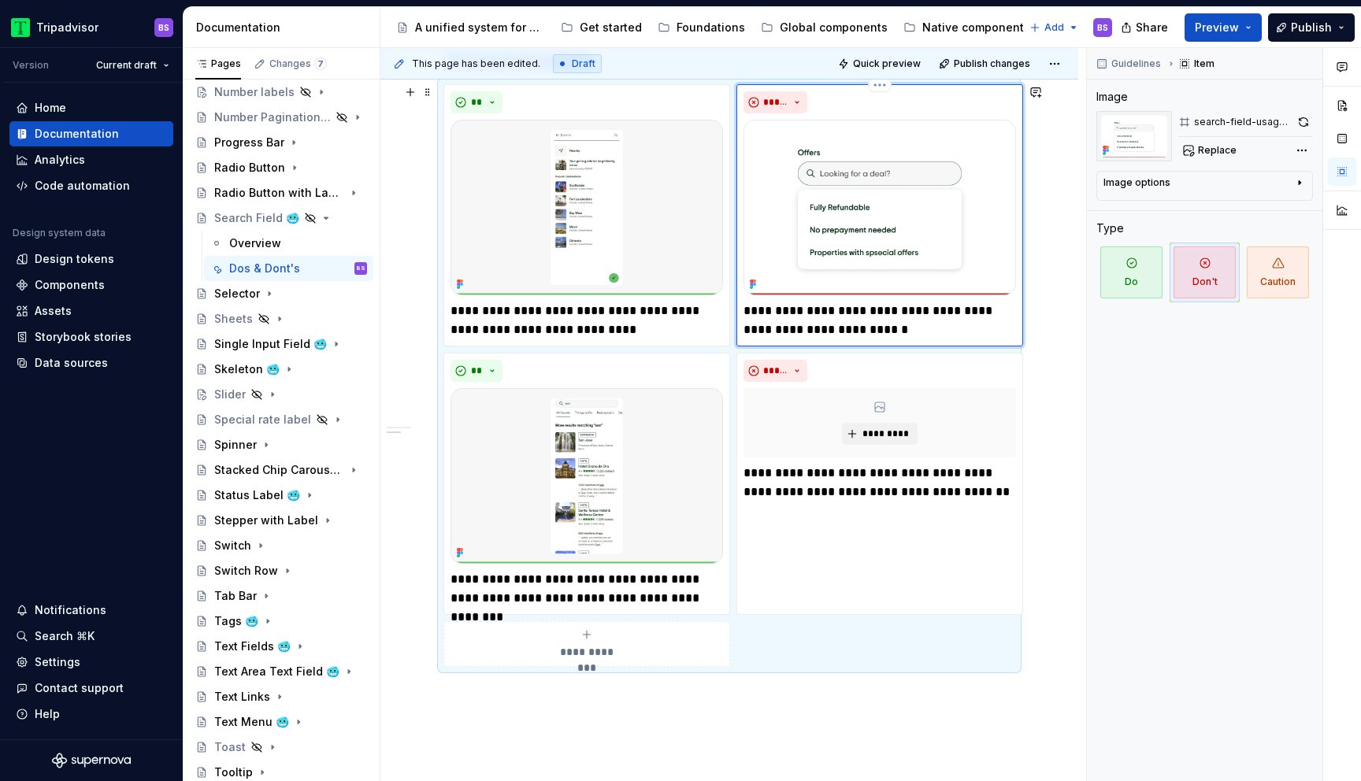
click at [936, 244] on img at bounding box center [879, 208] width 272 height 176
click at [965, 234] on img at bounding box center [879, 208] width 272 height 176
click at [1005, 102] on div "*****" at bounding box center [879, 102] width 272 height 22
click at [1305, 128] on button "button" at bounding box center [1304, 122] width 18 height 22
click at [878, 436] on span "*********" at bounding box center [886, 434] width 48 height 13
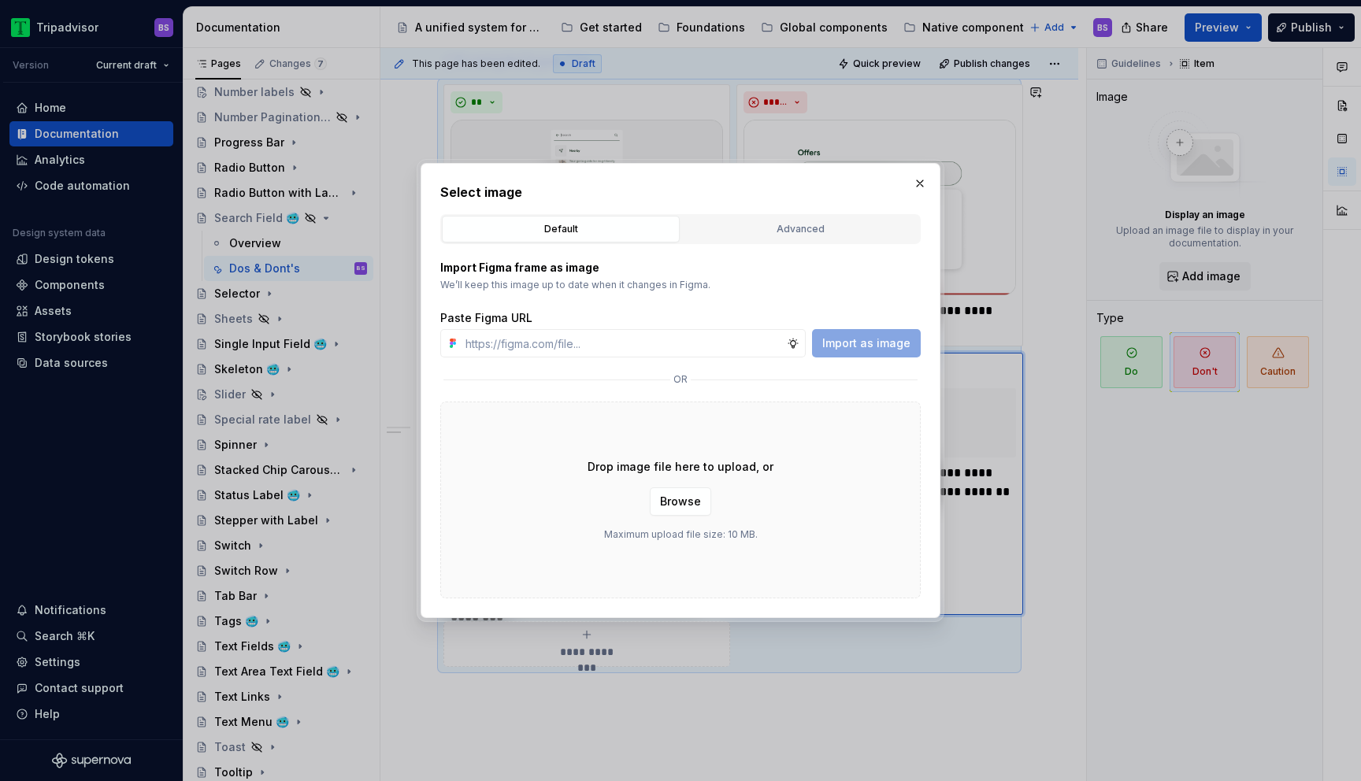
type textarea "*"
click at [685, 348] on input "text" at bounding box center [623, 343] width 328 height 28
paste input "[URL][DOMAIN_NAME]"
type input "[URL][DOMAIN_NAME]"
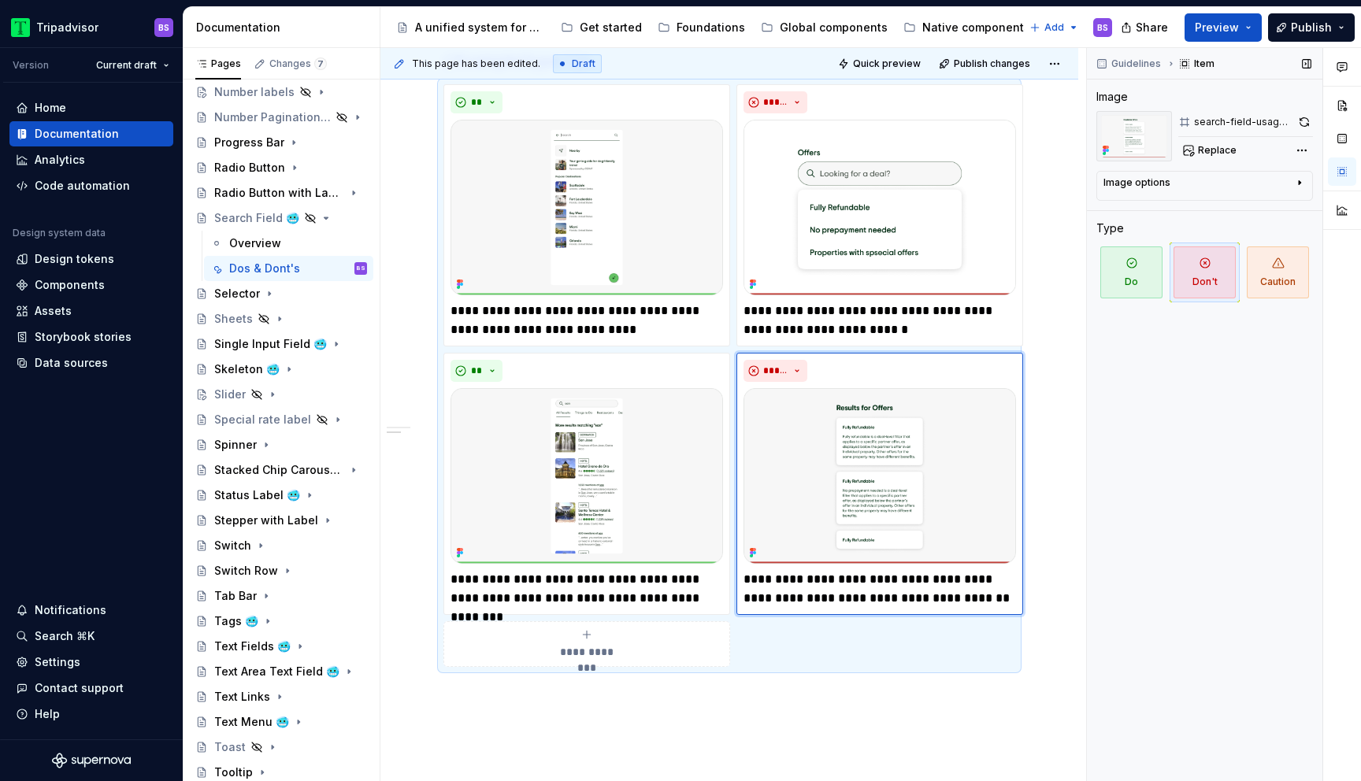
click at [1137, 636] on div "Guidelines Item Image search-field-usage-don't2 Replace Image options Alignment…" at bounding box center [1204, 415] width 235 height 734
click at [1139, 419] on div "Guidelines Item Image search-field-usage-don't2 Replace Image options Alignment…" at bounding box center [1204, 415] width 235 height 734
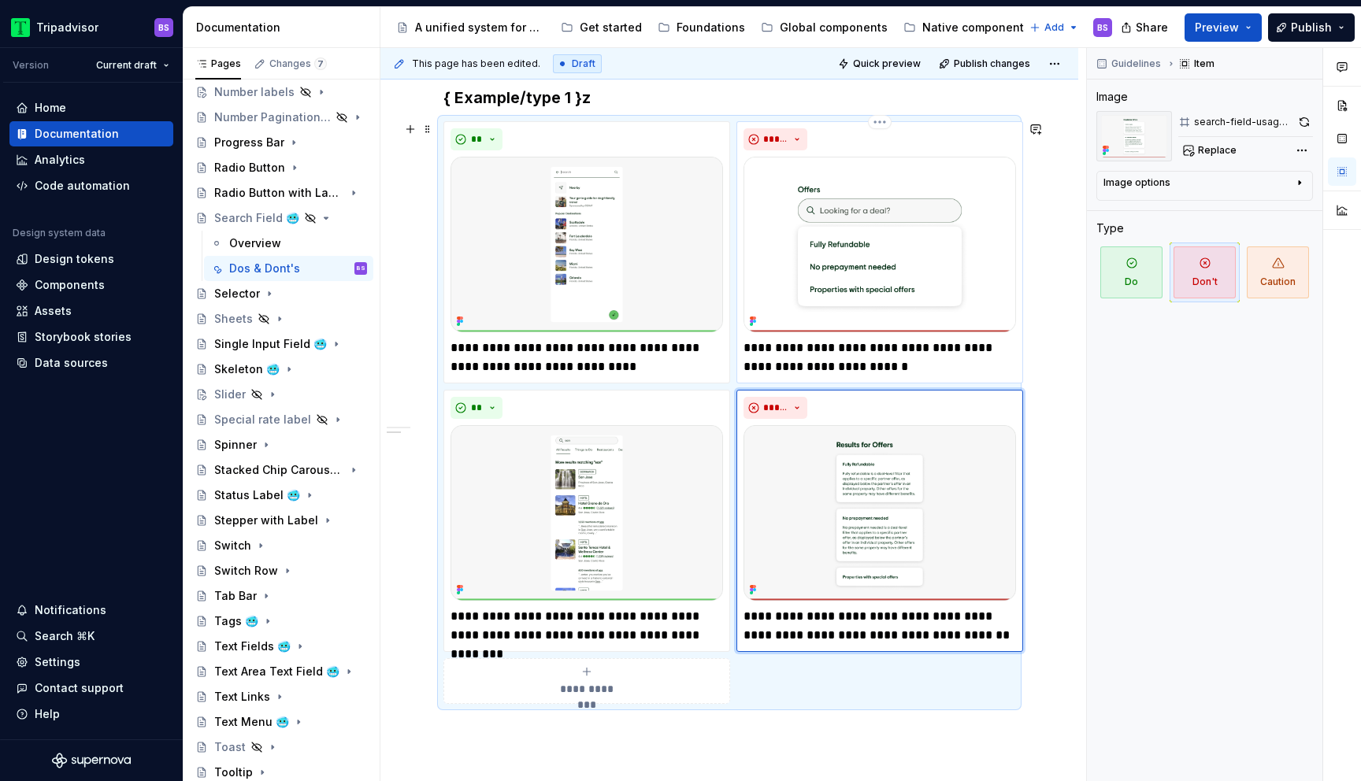
scroll to position [302, 0]
type textarea "*"
click at [1046, 307] on div "**********" at bounding box center [729, 483] width 698 height 1025
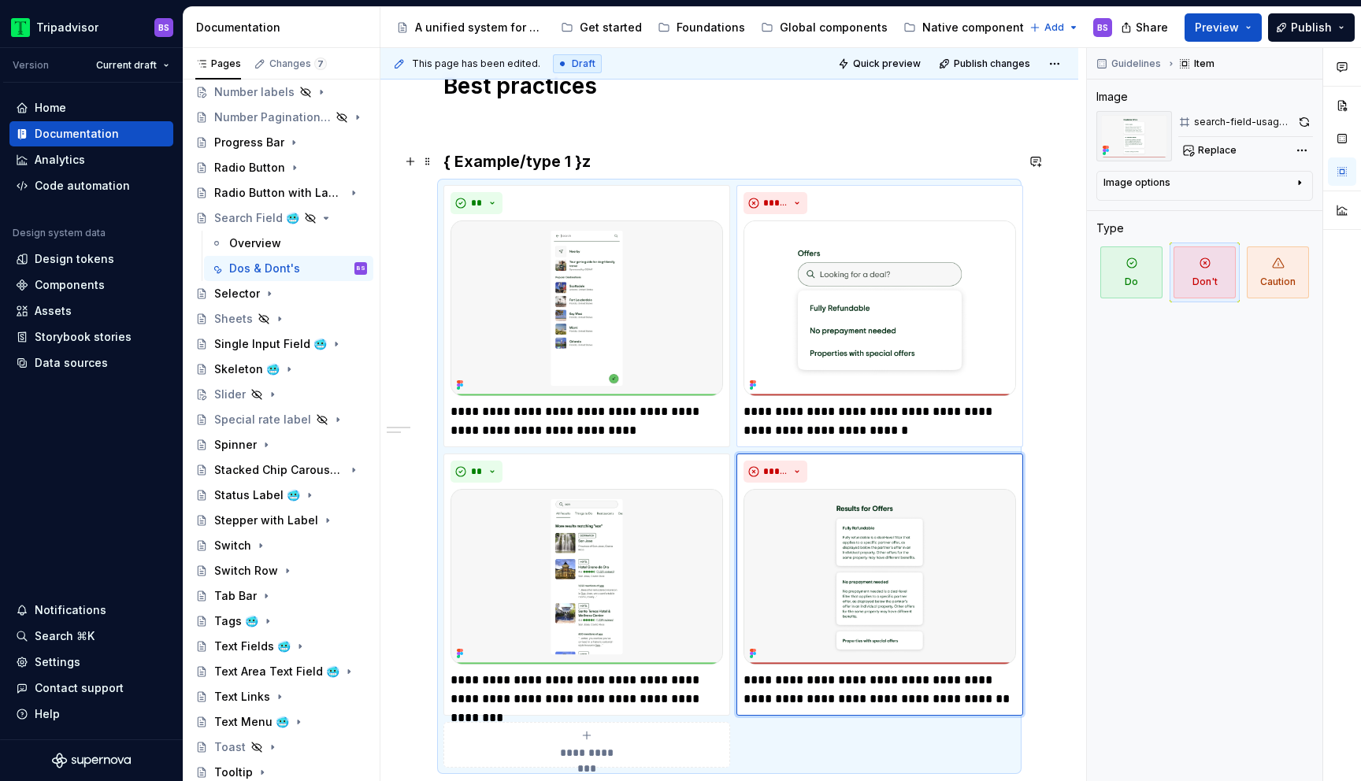
scroll to position [216, 0]
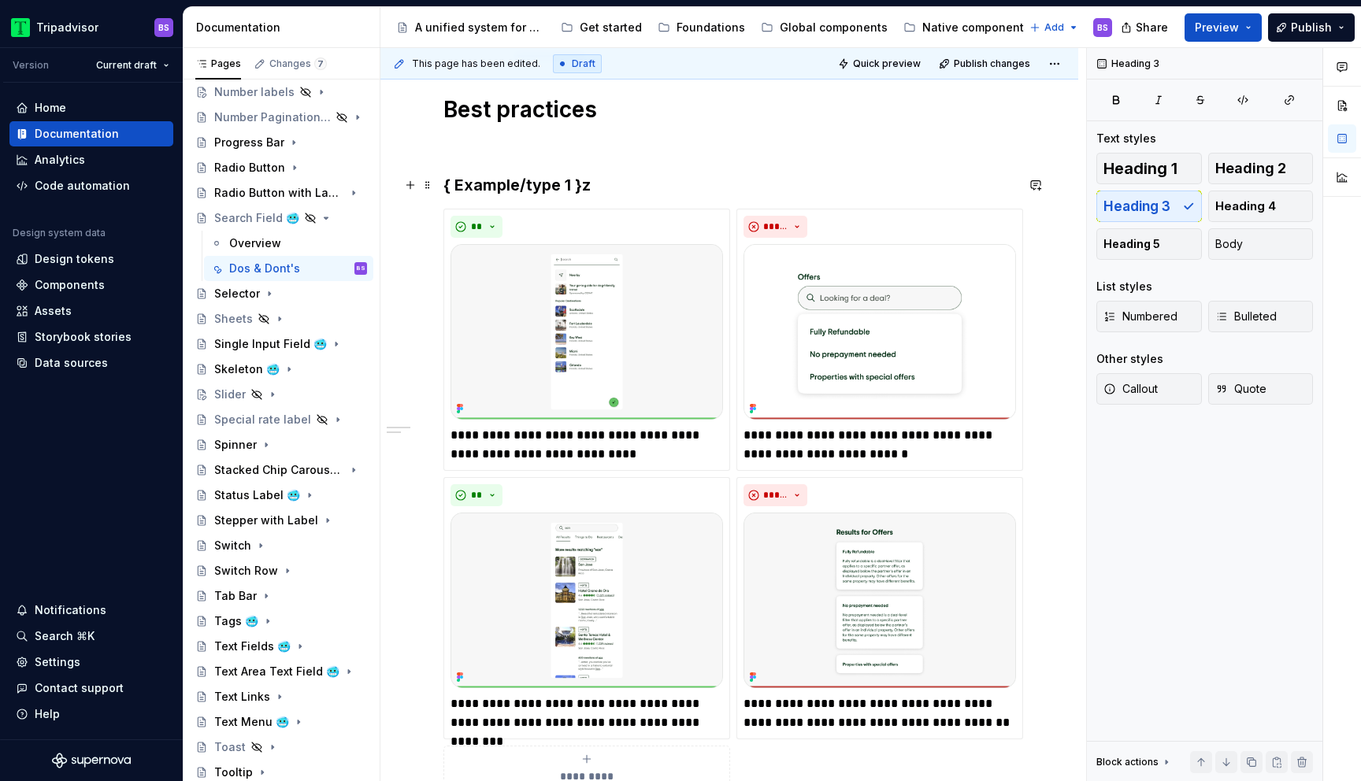
click at [606, 183] on h3 "{ Example/type 1 }z" at bounding box center [729, 185] width 572 height 22
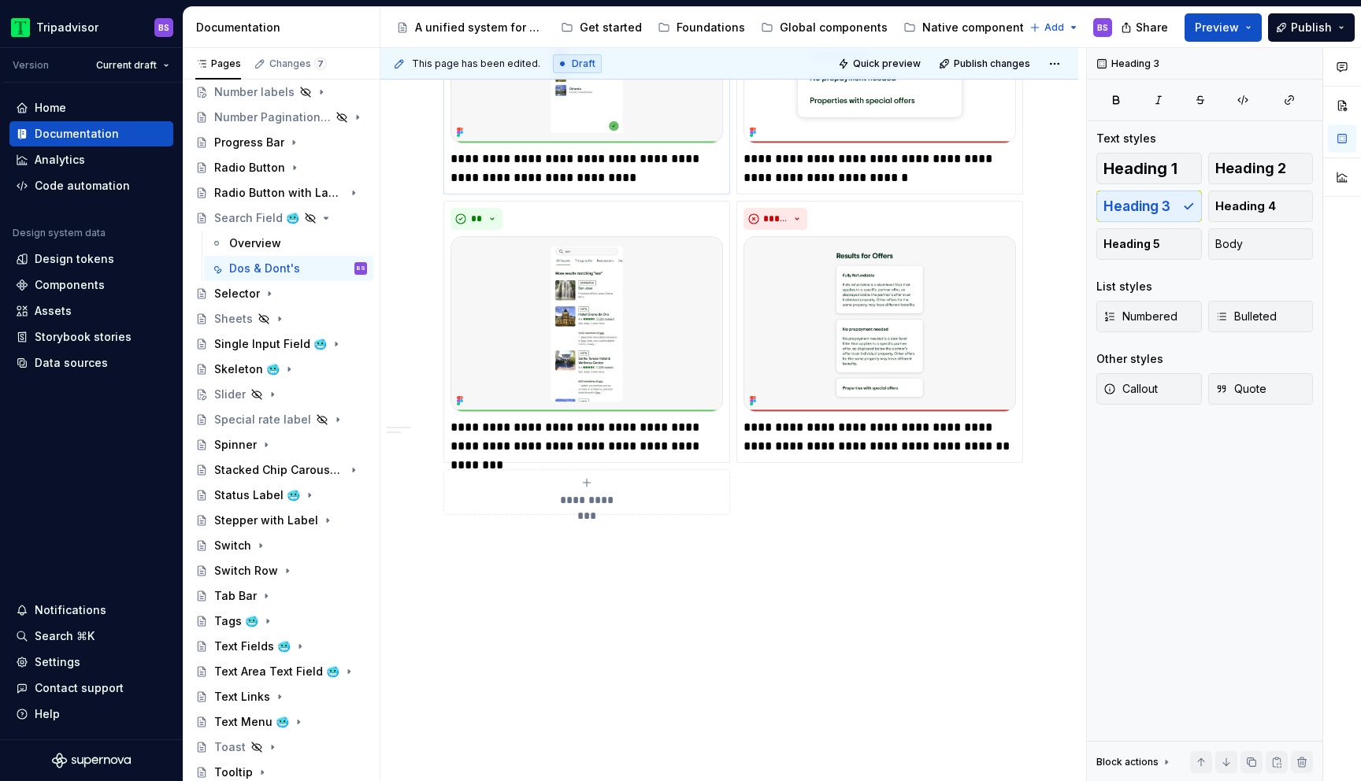
scroll to position [516, 0]
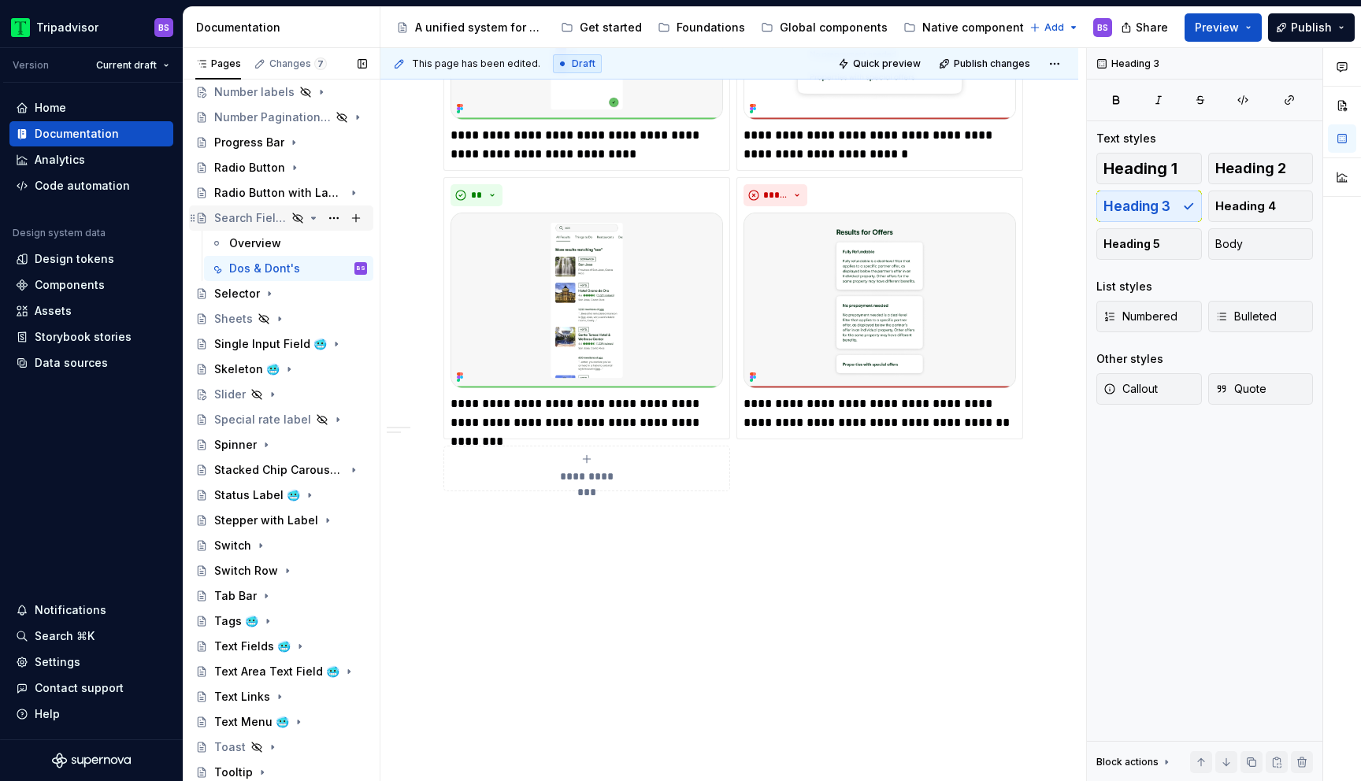
click at [317, 221] on icon "Page tree" at bounding box center [313, 218] width 13 height 13
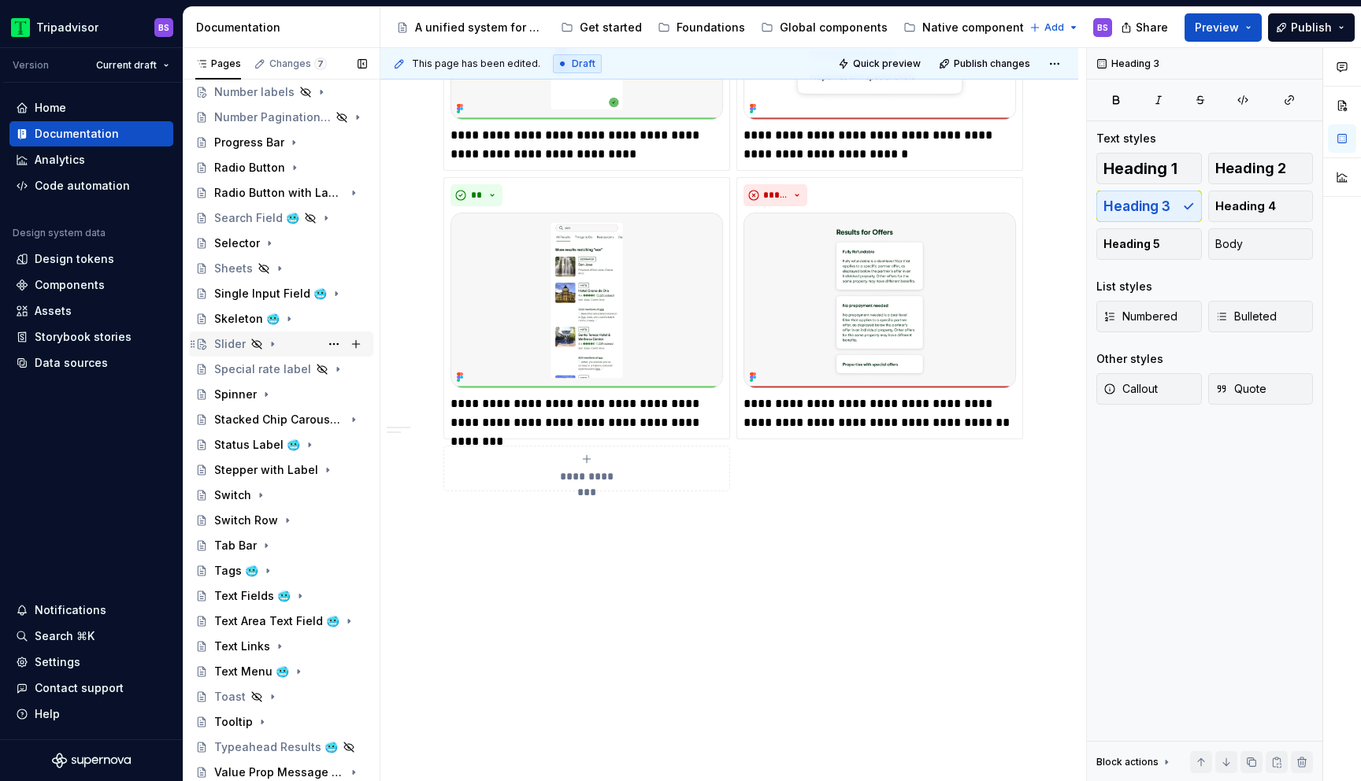
click at [280, 344] on div "Slider" at bounding box center [290, 344] width 153 height 22
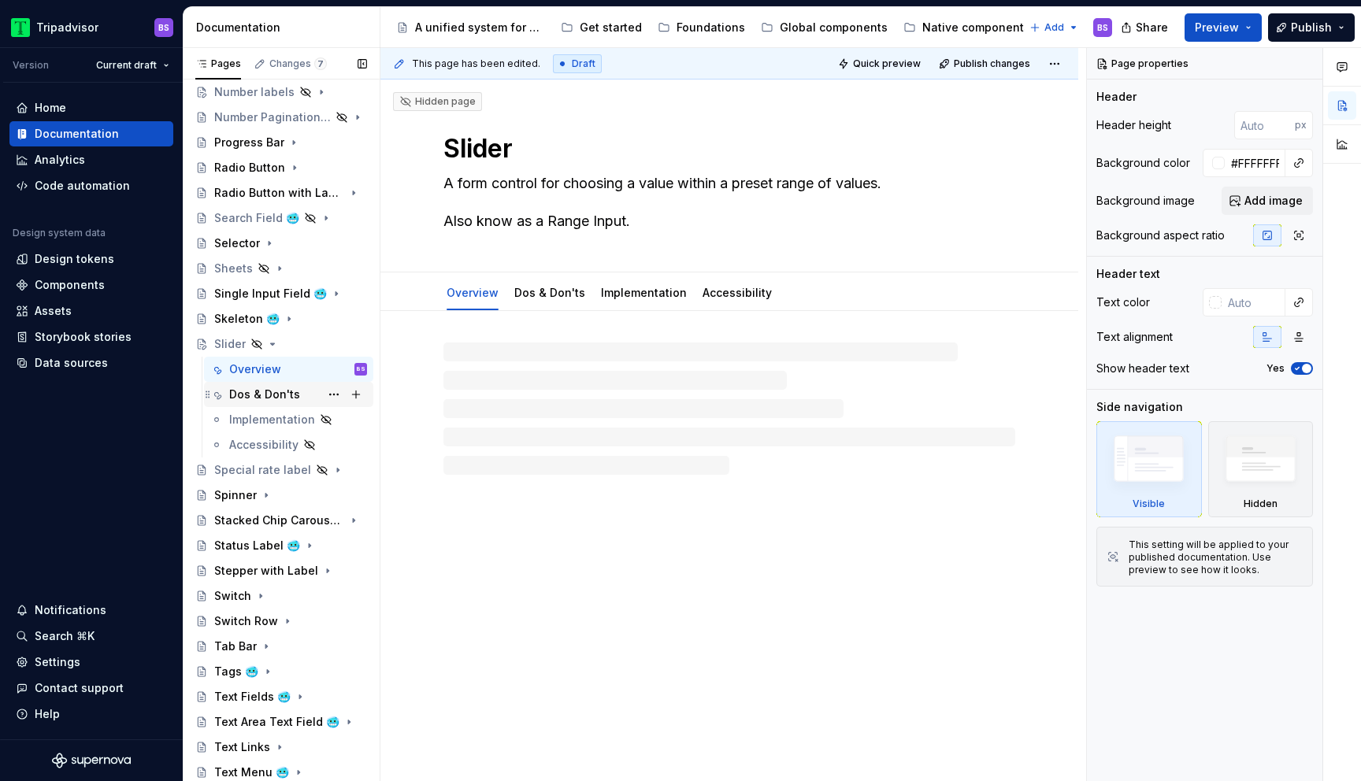
click at [288, 393] on div "Dos & Don'ts" at bounding box center [264, 395] width 71 height 16
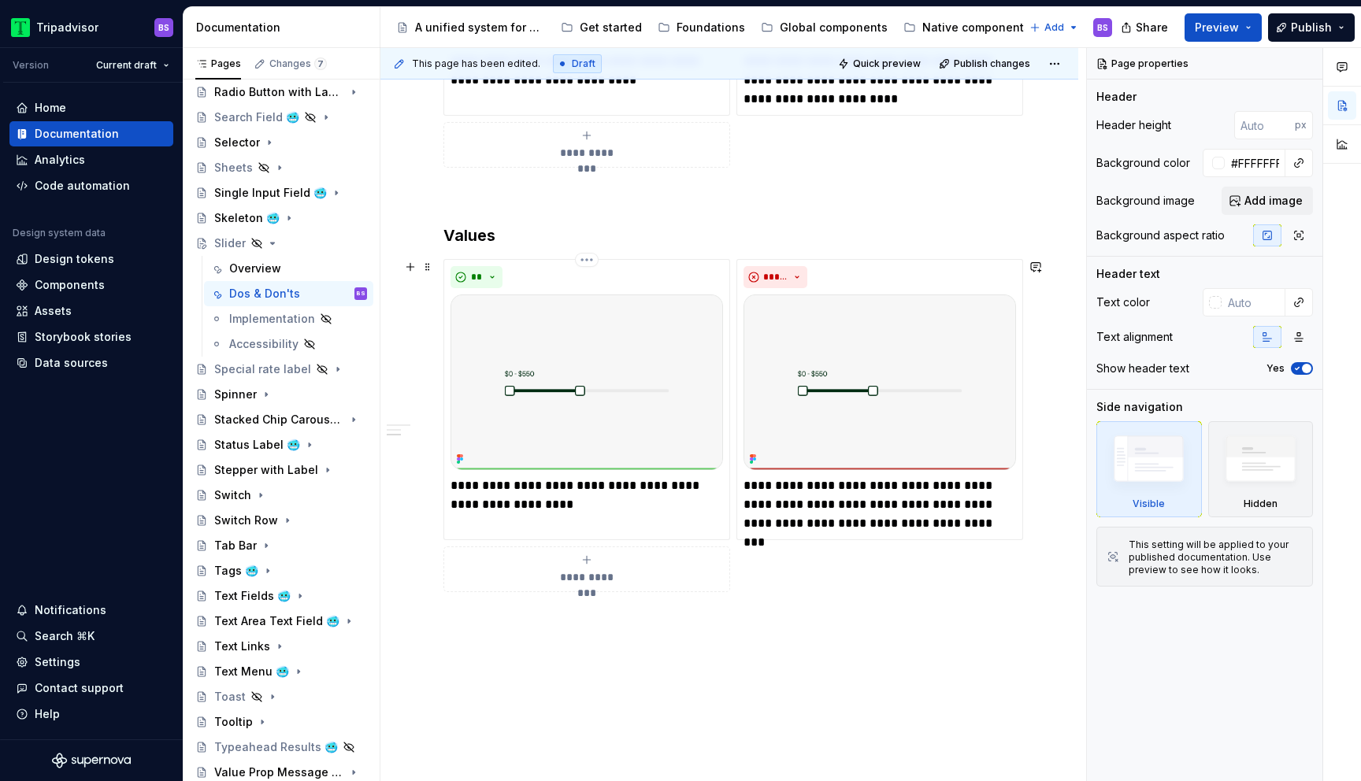
scroll to position [729, 0]
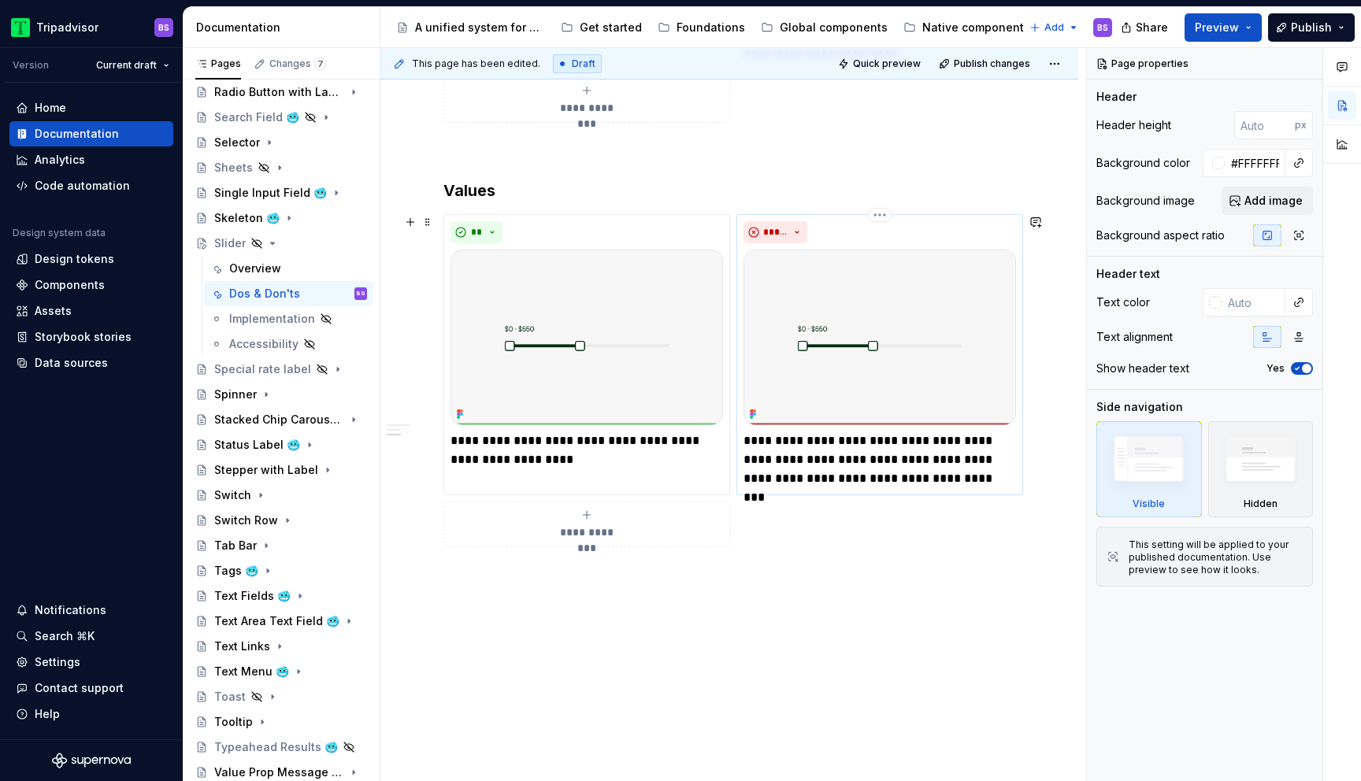
click at [888, 364] on img at bounding box center [879, 338] width 272 height 176
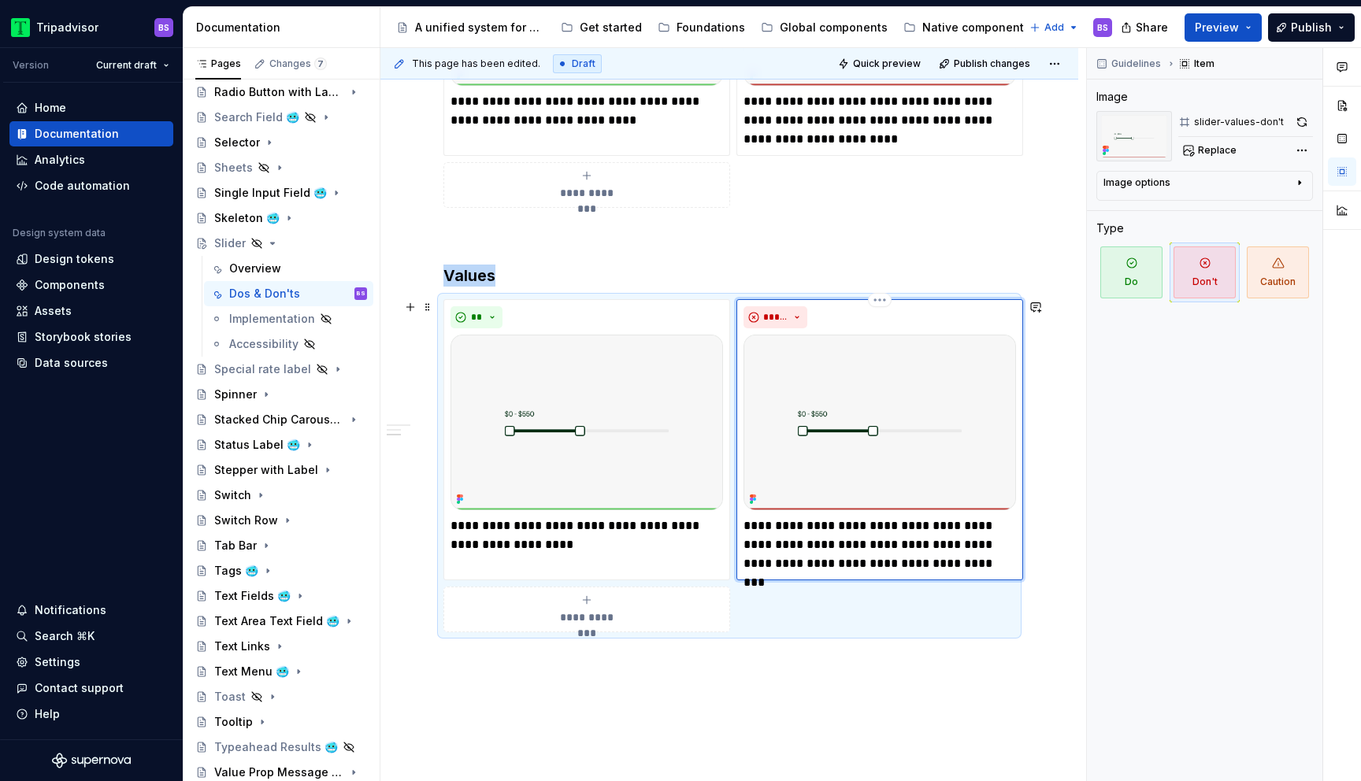
click at [888, 366] on img at bounding box center [879, 423] width 272 height 176
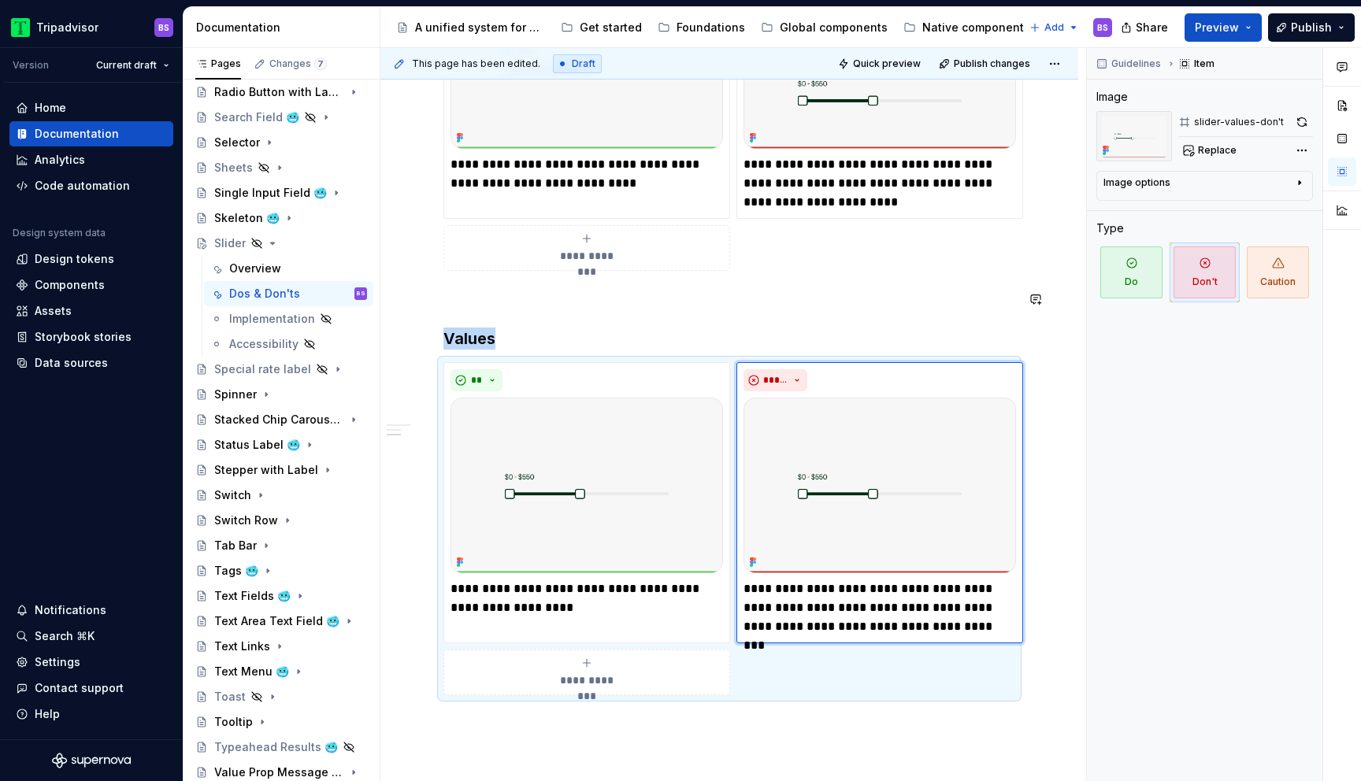
scroll to position [573, 0]
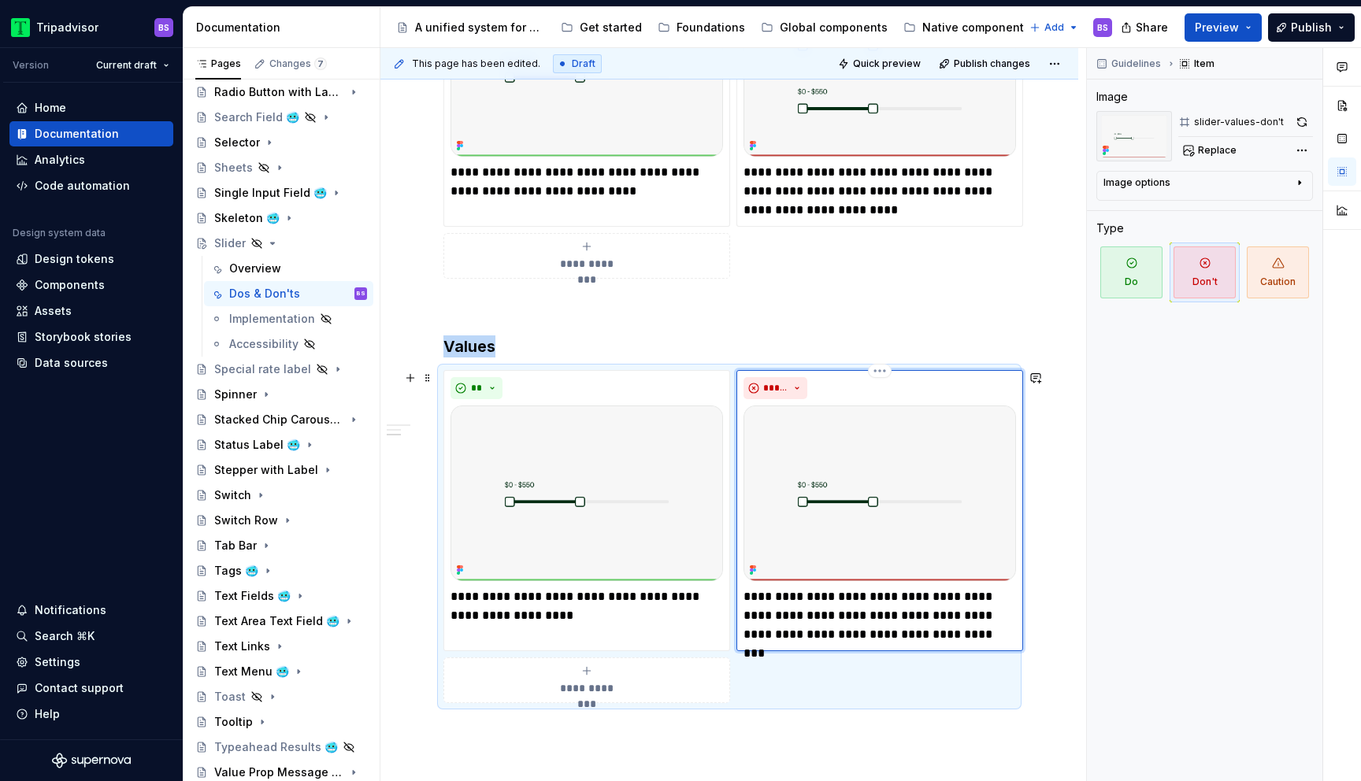
click at [1011, 468] on img at bounding box center [879, 494] width 272 height 176
click at [989, 446] on img at bounding box center [879, 494] width 272 height 176
click at [1301, 121] on button "button" at bounding box center [1302, 122] width 22 height 22
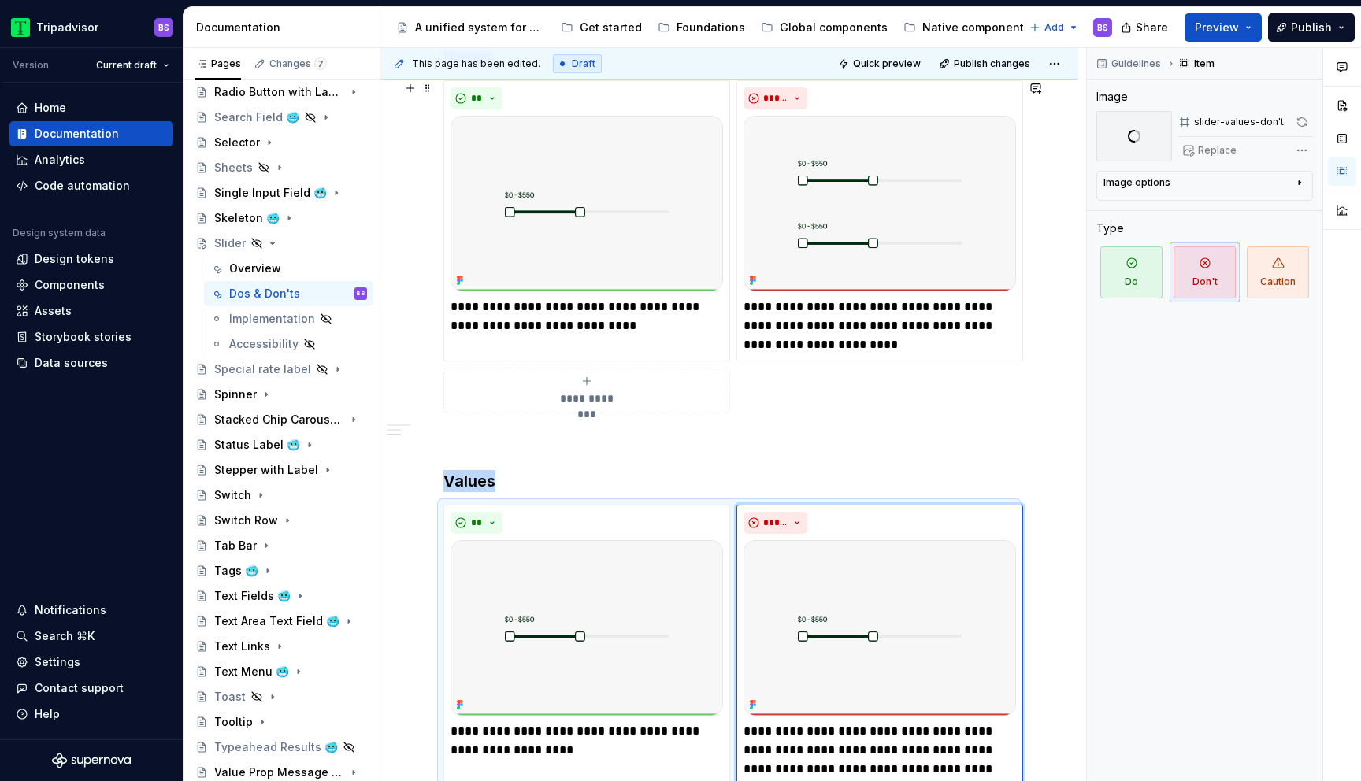
scroll to position [388, 0]
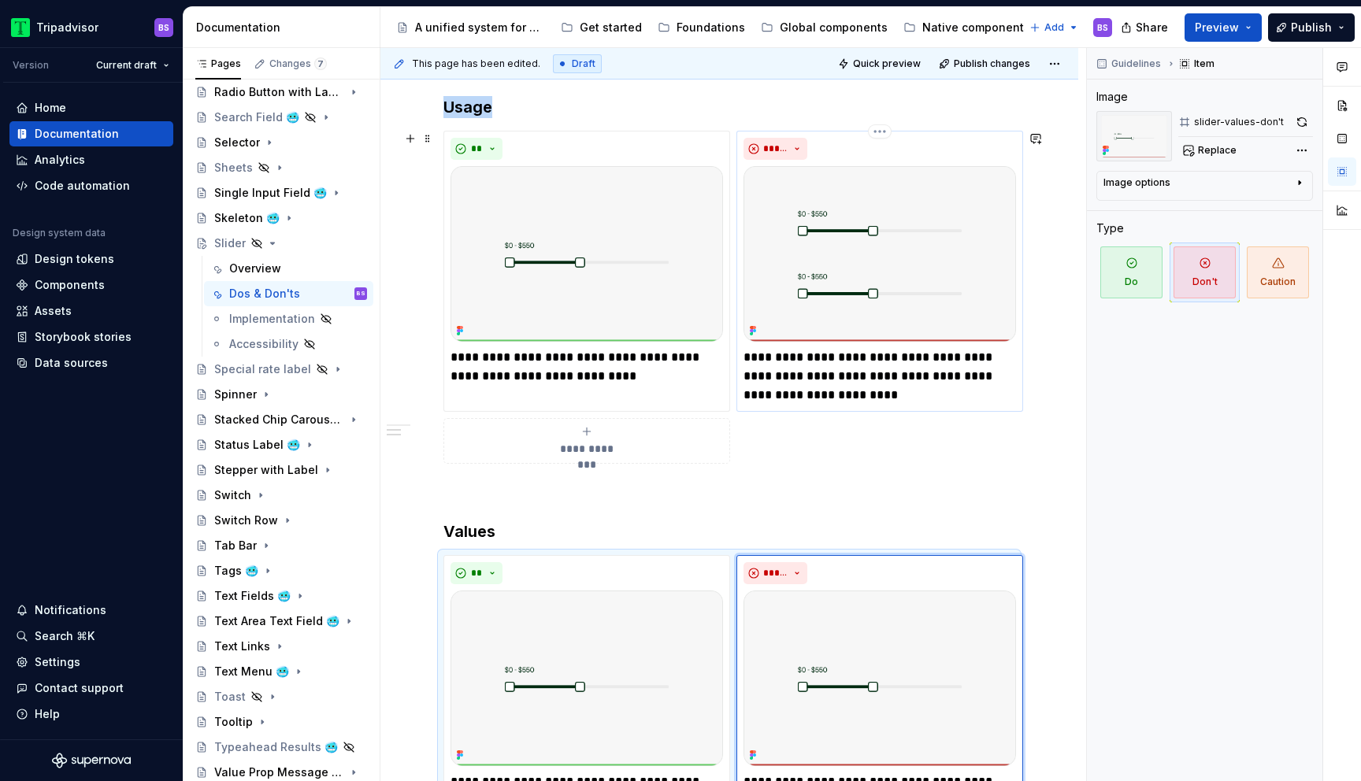
click at [853, 206] on img at bounding box center [879, 254] width 272 height 176
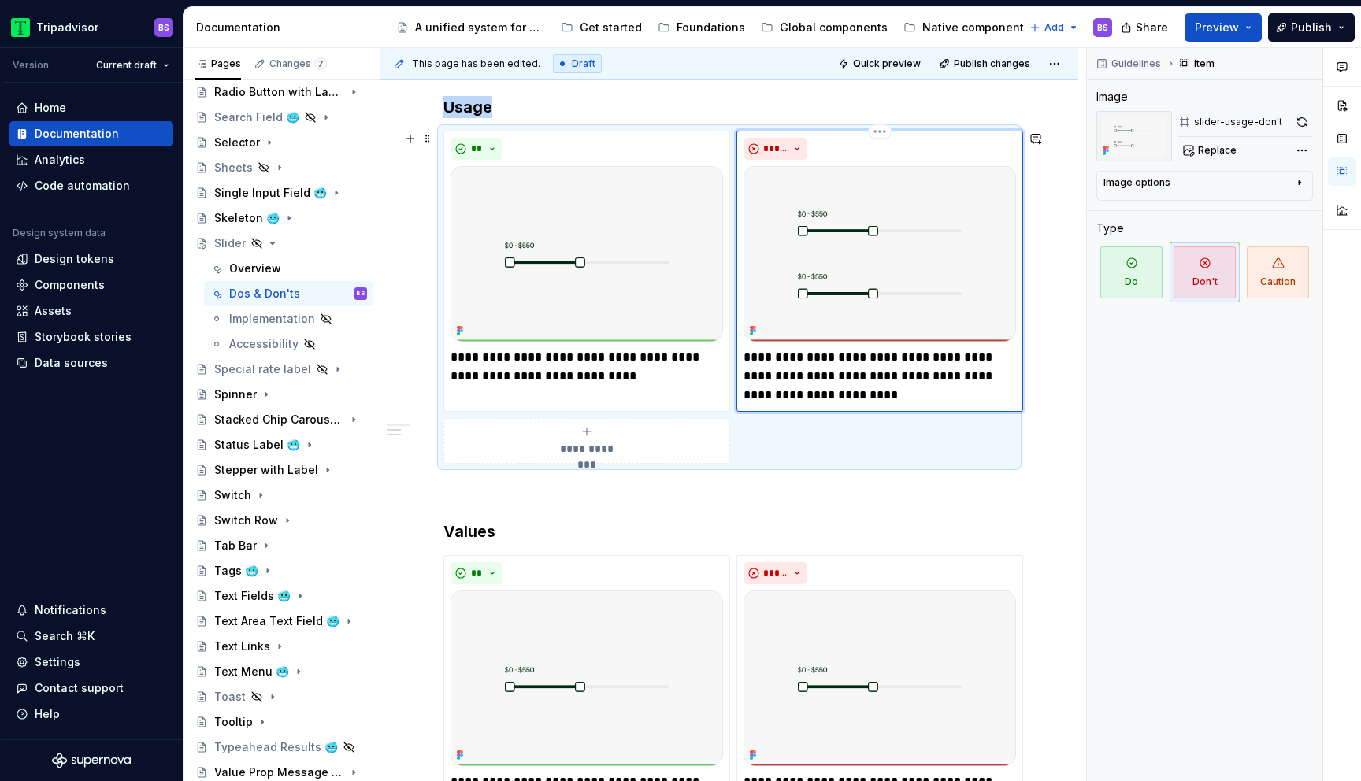
click at [869, 205] on img at bounding box center [879, 254] width 272 height 176
click at [1303, 122] on button "button" at bounding box center [1302, 122] width 22 height 22
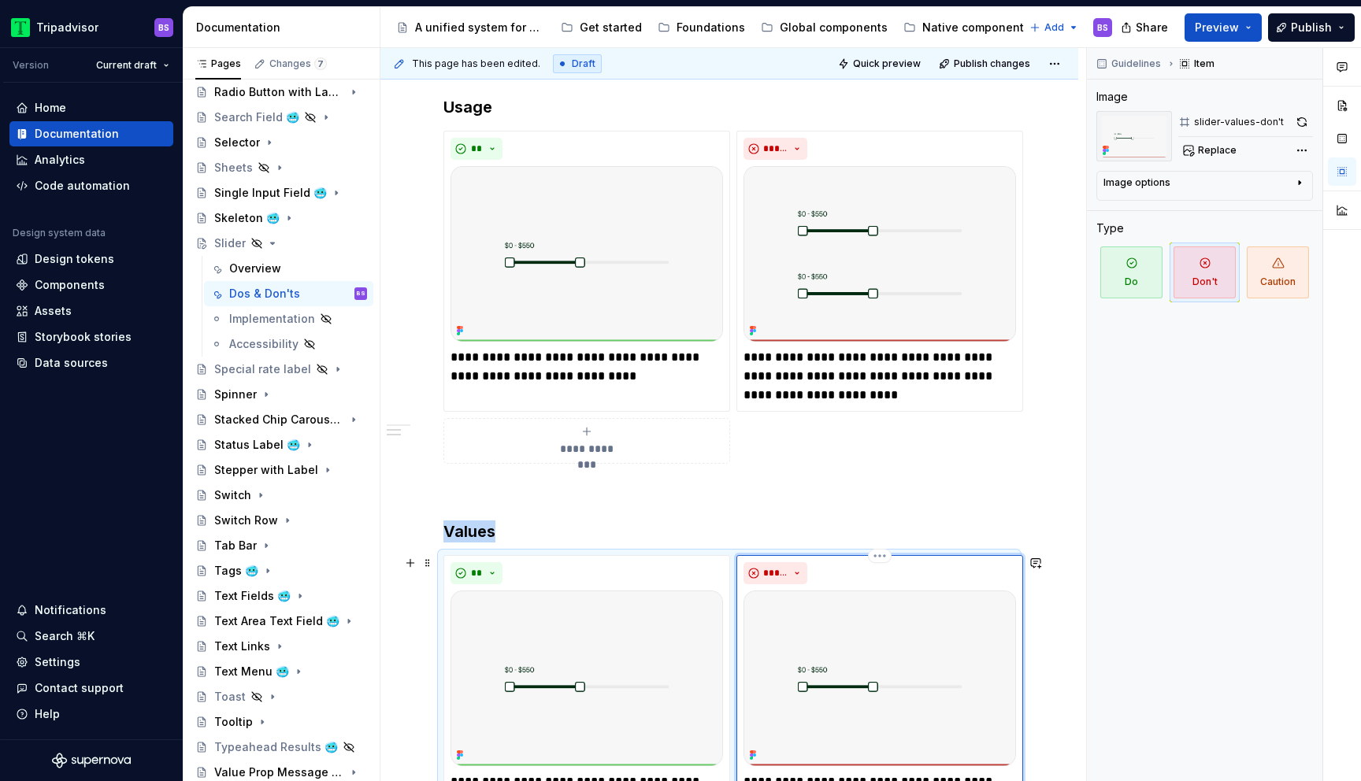
click at [906, 638] on img at bounding box center [879, 679] width 272 height 176
click at [1292, 124] on button "button" at bounding box center [1302, 122] width 22 height 22
click at [902, 233] on img at bounding box center [879, 254] width 272 height 176
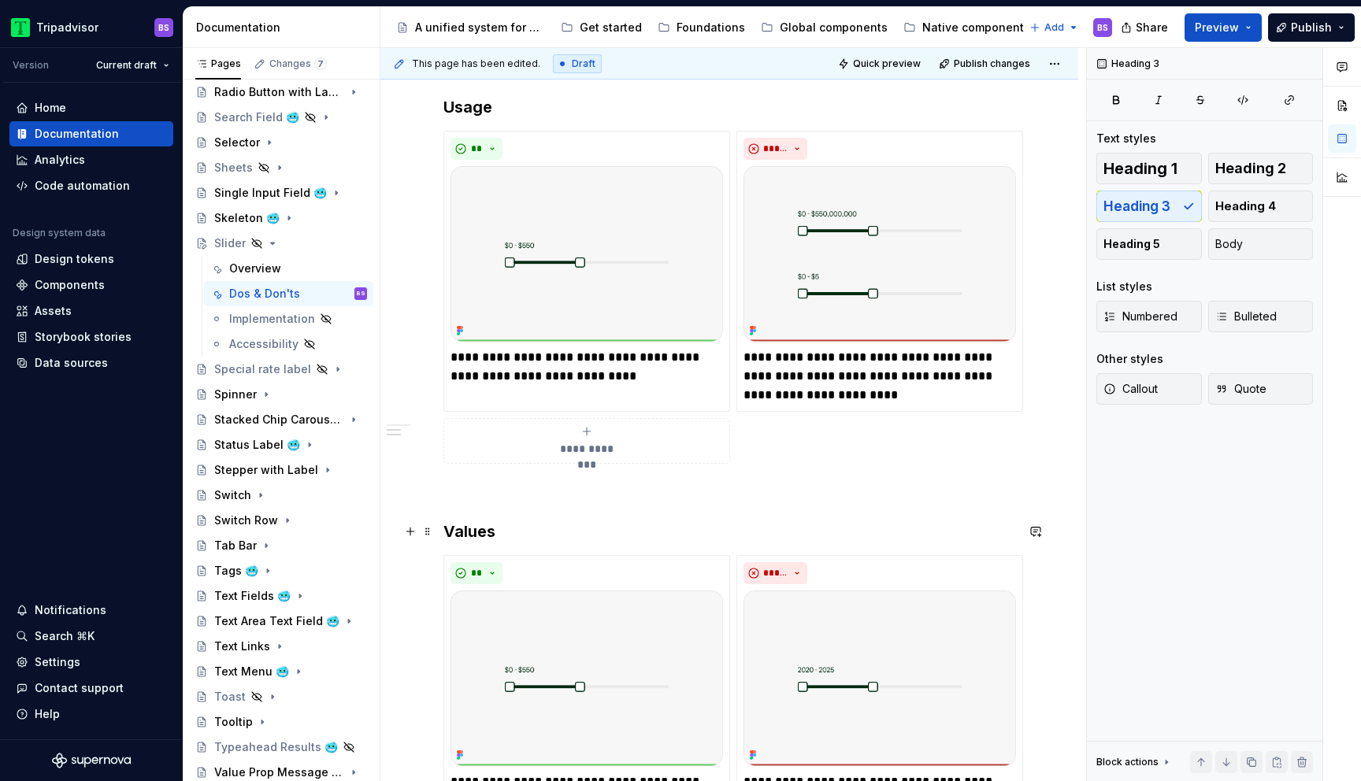
click at [813, 521] on h3 "Values" at bounding box center [729, 532] width 572 height 22
click at [273, 242] on icon "Page tree" at bounding box center [272, 243] width 13 height 13
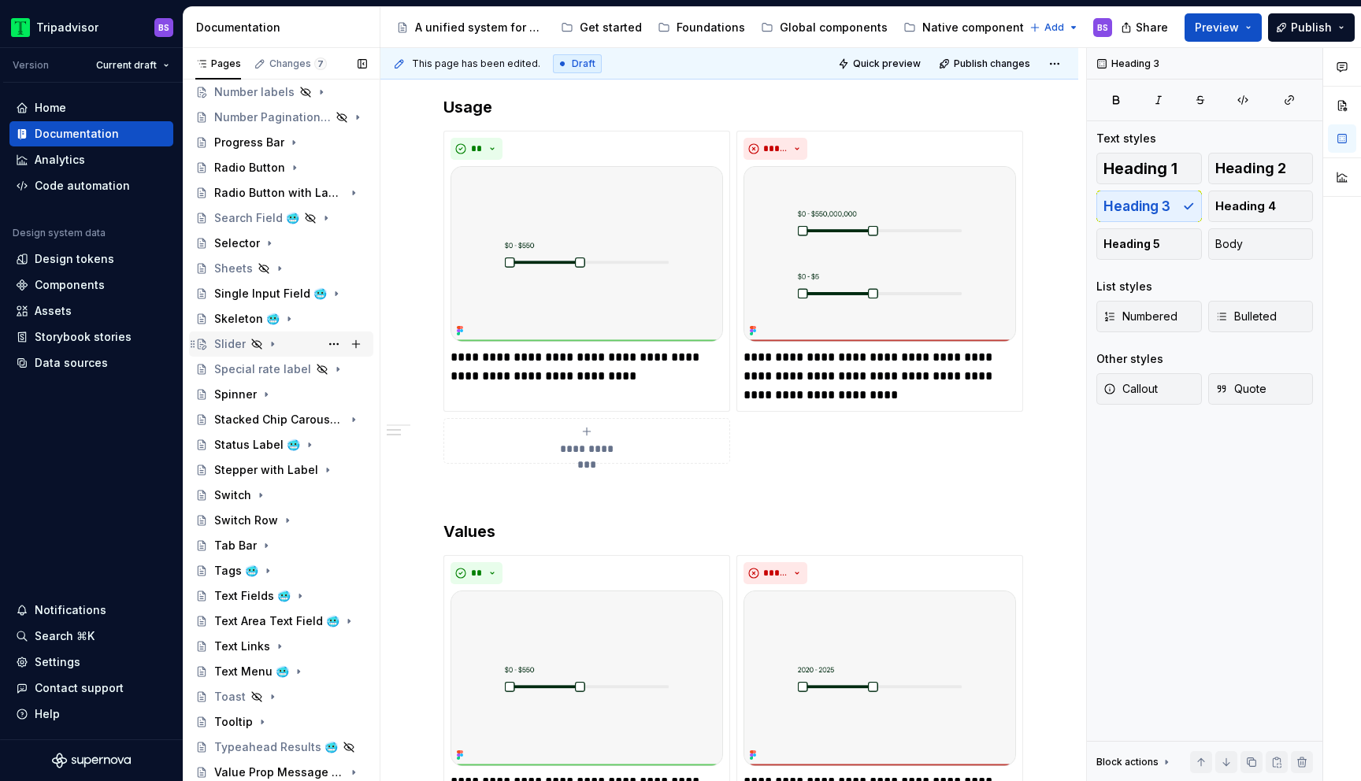
scroll to position [866, 0]
type textarea "*"
